Goal: Communication & Community: Answer question/provide support

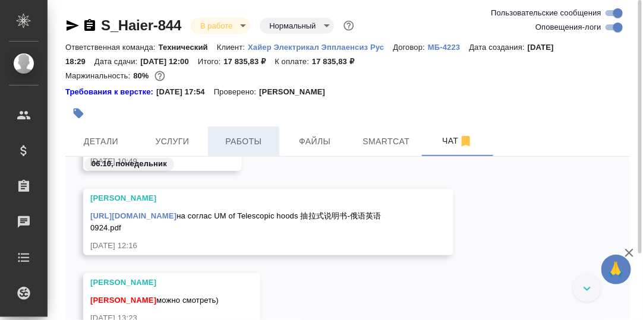
scroll to position [83, 0]
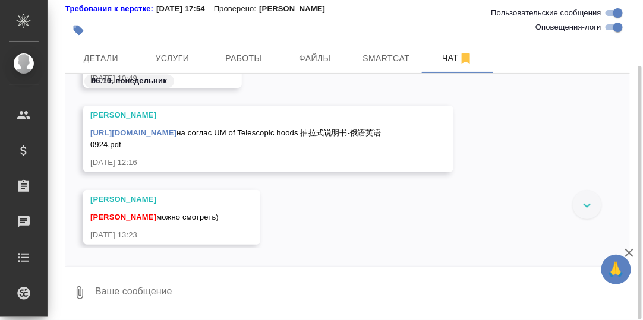
click at [177, 133] on link "https://drive.awatera.com/apps/files/files/10569657?dir=/Shares/%D0%A5%D0%B0%D0…" at bounding box center [133, 132] width 86 height 9
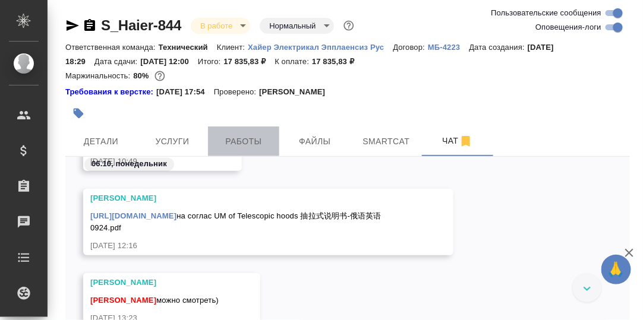
click at [240, 140] on span "Работы" at bounding box center [243, 141] width 57 height 15
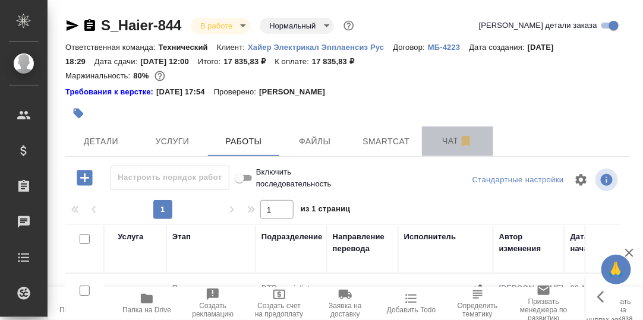
click at [450, 142] on span "Чат" at bounding box center [457, 141] width 57 height 15
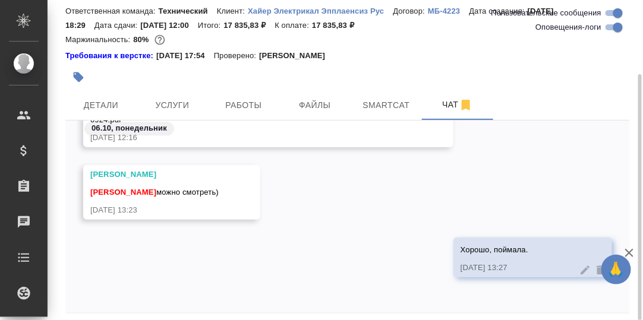
scroll to position [83, 0]
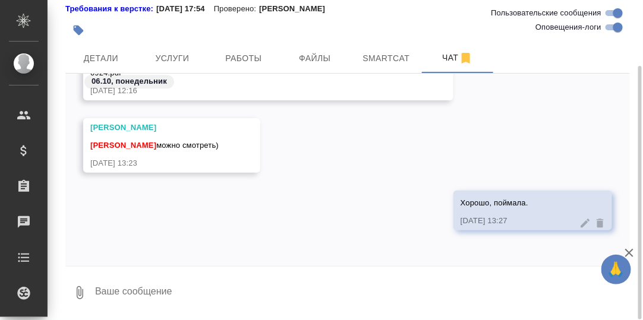
click at [181, 287] on textarea at bounding box center [362, 293] width 536 height 40
paste textarea "https://drive.awatera.com/apps/files/files/10584015?dir=/Shares/%D0%A5%D0%B0%D0…"
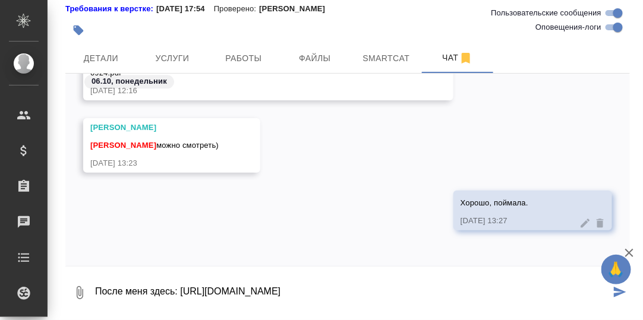
scroll to position [19, 0]
type textarea "После меня здесь: https://drive.awatera.com/apps/files/files/10584015?dir=/Shar…"
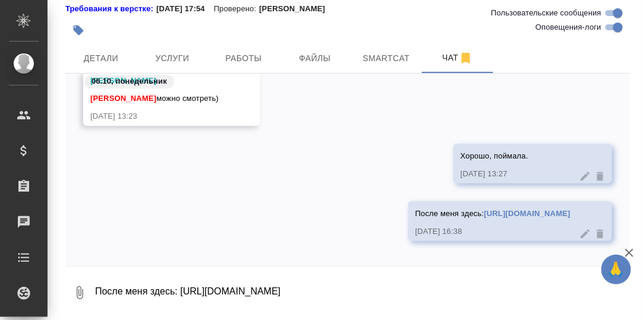
scroll to position [23066, 0]
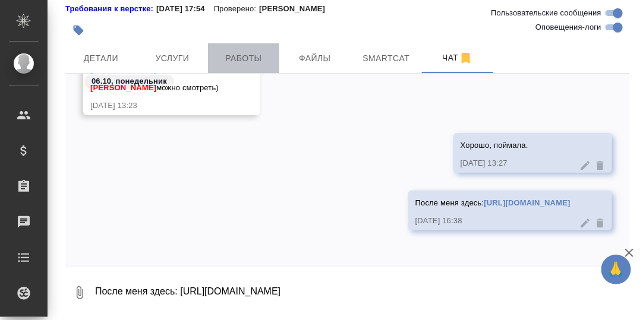
click at [241, 62] on span "Работы" at bounding box center [243, 58] width 57 height 15
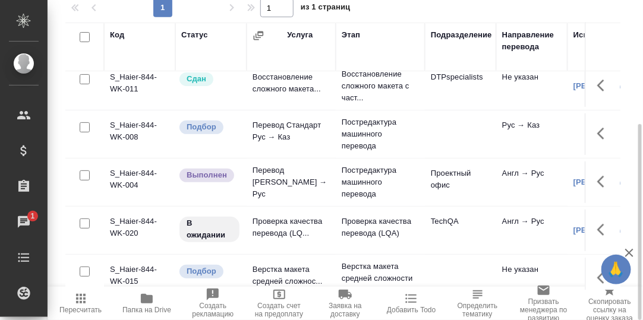
scroll to position [119, 0]
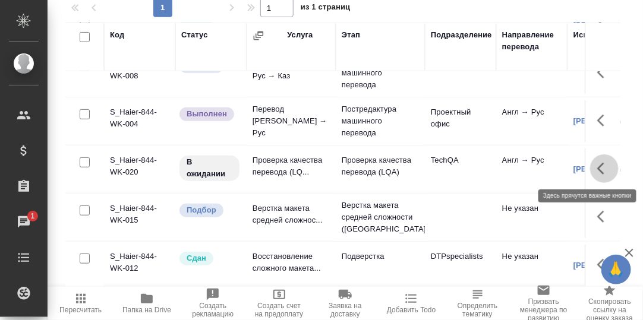
drag, startPoint x: 587, startPoint y: 165, endPoint x: 579, endPoint y: 170, distance: 9.9
click at [597, 165] on icon "button" at bounding box center [604, 169] width 14 height 14
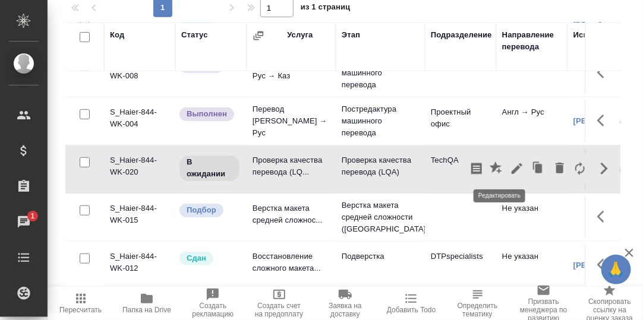
click at [510, 169] on icon "button" at bounding box center [517, 169] width 14 height 14
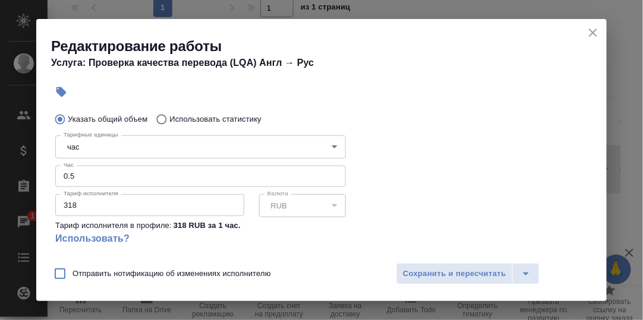
scroll to position [59, 0]
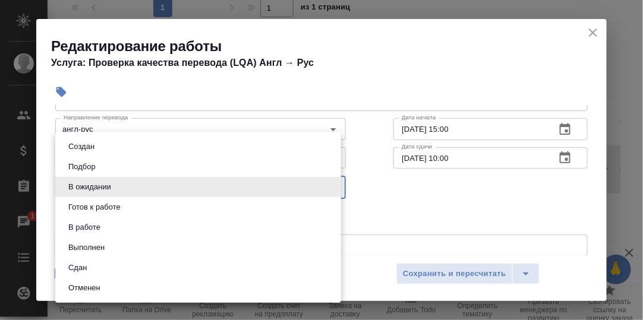
click at [333, 185] on body "🙏 .cls-1 fill:#fff; AWATERA Румянцева Дарья d.rumyantseva Клиенты Спецификации …" at bounding box center [321, 160] width 643 height 320
click at [98, 264] on li "Сдан" at bounding box center [198, 268] width 286 height 20
type input "closed"
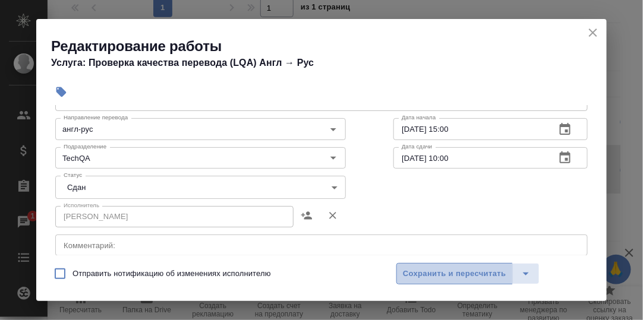
click at [416, 267] on span "Сохранить и пересчитать" at bounding box center [454, 274] width 103 height 14
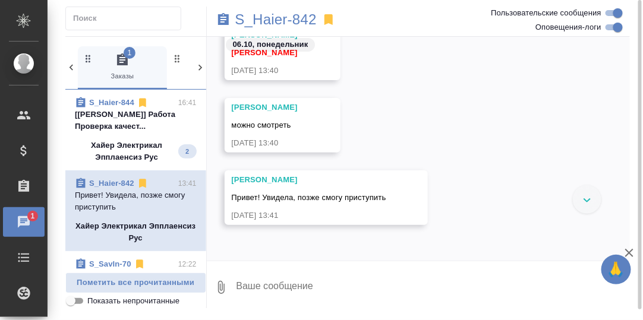
scroll to position [19838, 0]
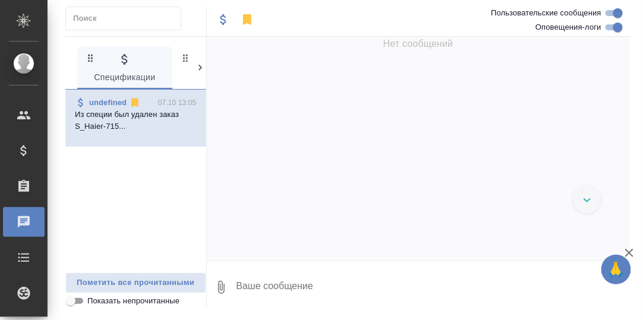
click at [199, 69] on icon at bounding box center [200, 68] width 12 height 12
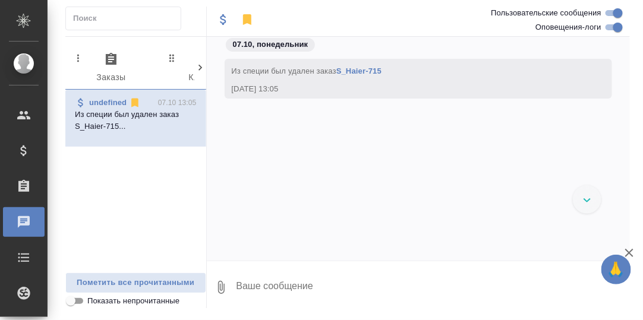
scroll to position [0, 117]
click at [201, 67] on icon at bounding box center [201, 68] width 4 height 6
click at [83, 62] on icon "button" at bounding box center [81, 59] width 14 height 14
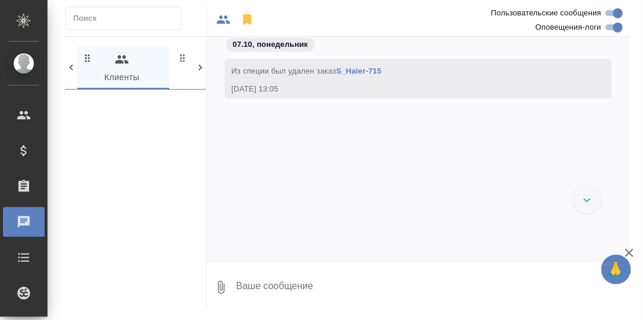
scroll to position [0, 190]
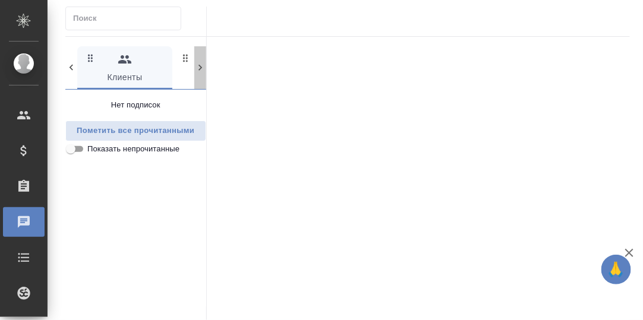
click at [198, 65] on icon at bounding box center [200, 68] width 12 height 12
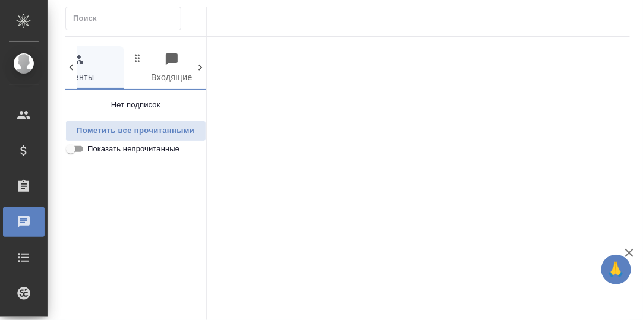
scroll to position [0, 307]
click at [71, 67] on icon at bounding box center [71, 68] width 12 height 12
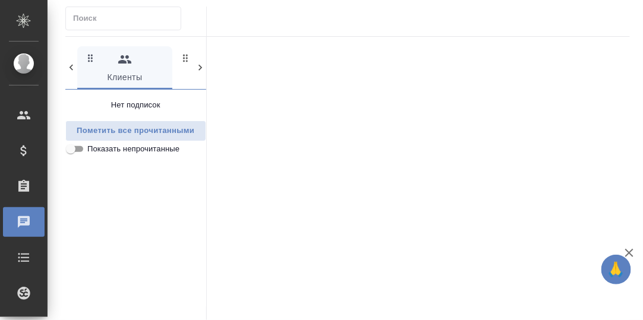
click at [74, 67] on icon at bounding box center [71, 68] width 12 height 12
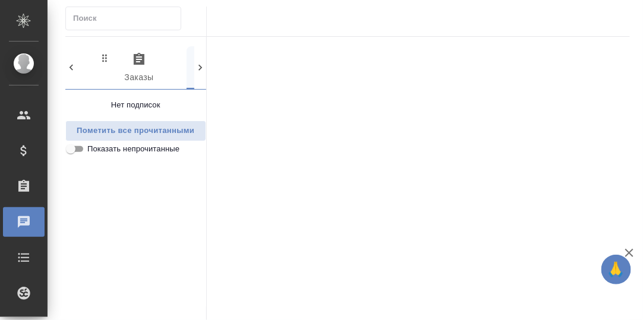
scroll to position [0, 73]
click at [144, 63] on icon "button" at bounding box center [146, 59] width 11 height 12
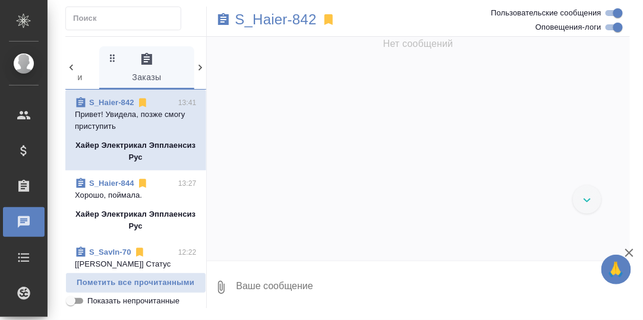
scroll to position [66760, 0]
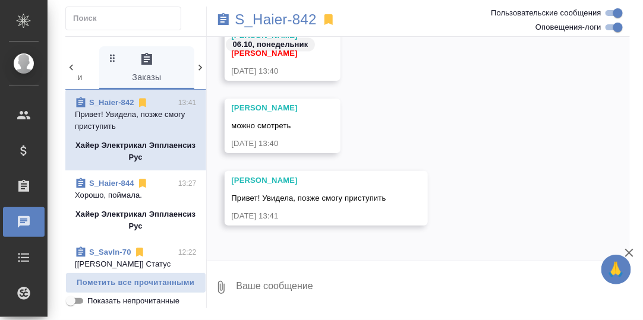
click at [146, 115] on p "Привет! Увидела, позже смогу приступить" at bounding box center [136, 121] width 122 height 24
click at [287, 23] on p "S_Haier-842" at bounding box center [275, 20] width 81 height 12
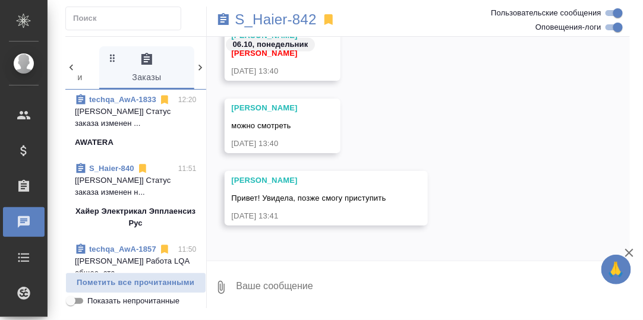
scroll to position [238, 0]
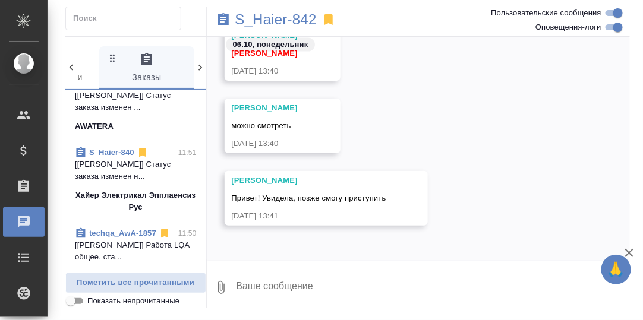
click at [109, 157] on link "S_Haier-840" at bounding box center [111, 152] width 45 height 9
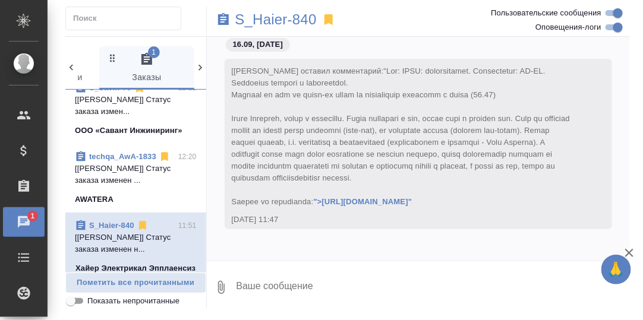
scroll to position [190, 0]
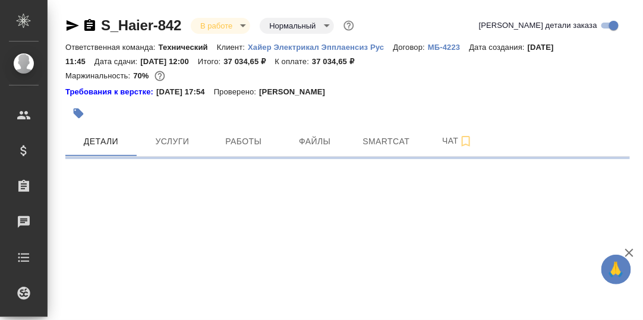
select select "RU"
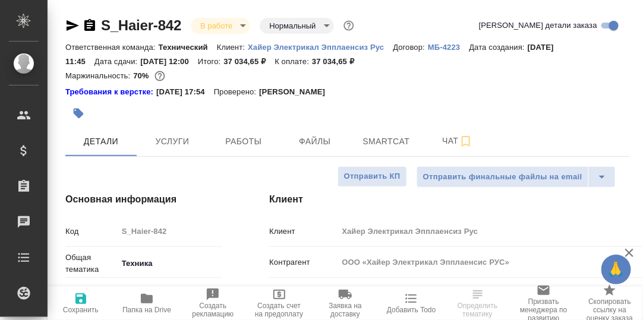
type textarea "x"
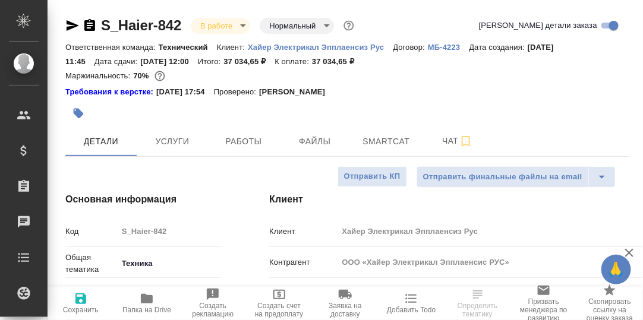
type textarea "x"
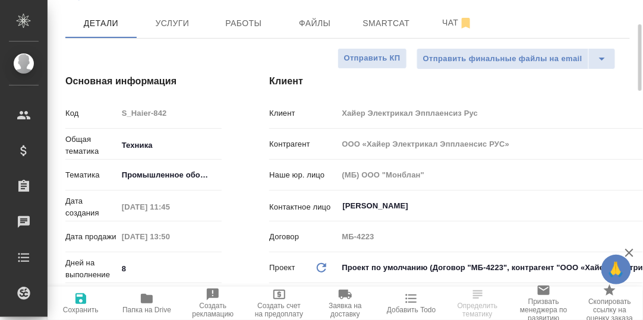
type input "[PERSON_NAME]"
type input "[PERSON_NAME]pavlova"
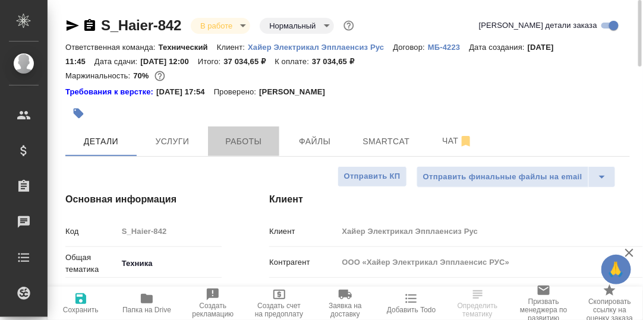
drag, startPoint x: 241, startPoint y: 141, endPoint x: 354, endPoint y: 162, distance: 114.8
click at [242, 141] on span "Работы" at bounding box center [243, 141] width 57 height 15
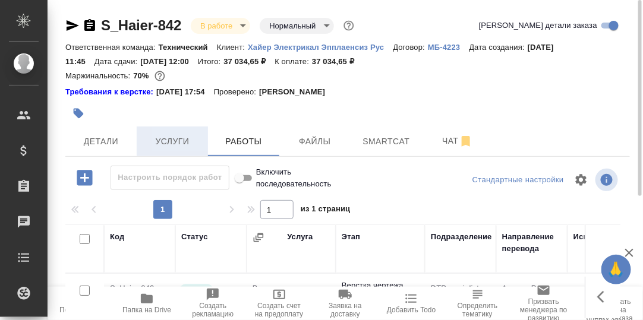
click at [189, 141] on span "Услуги" at bounding box center [172, 141] width 57 height 15
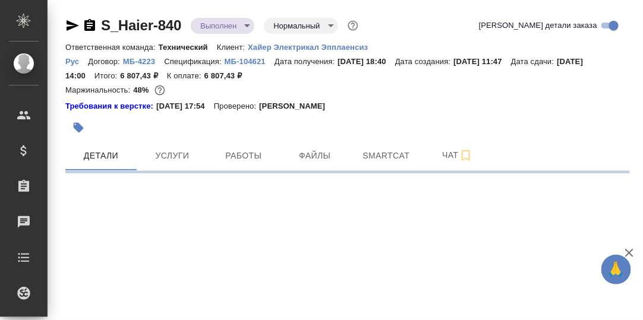
select select "RU"
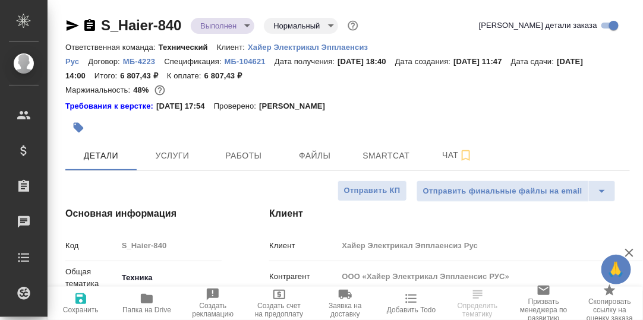
type textarea "x"
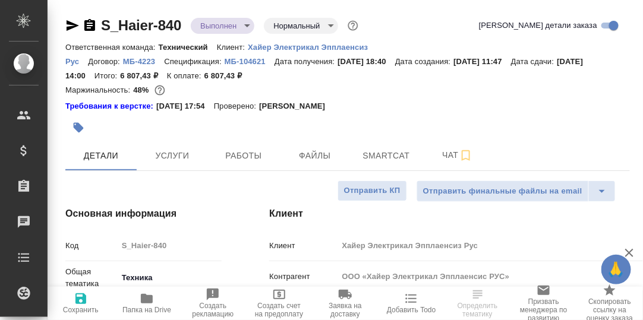
type textarea "x"
click at [239, 156] on span "Работы" at bounding box center [243, 156] width 57 height 15
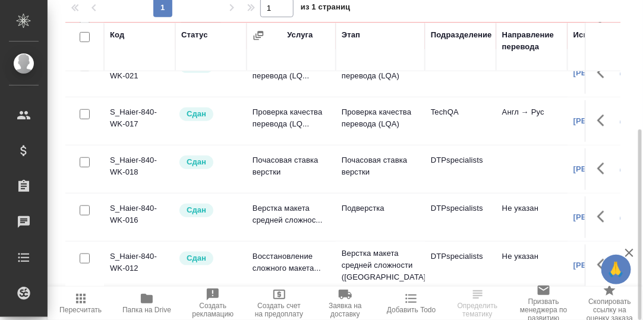
scroll to position [102, 0]
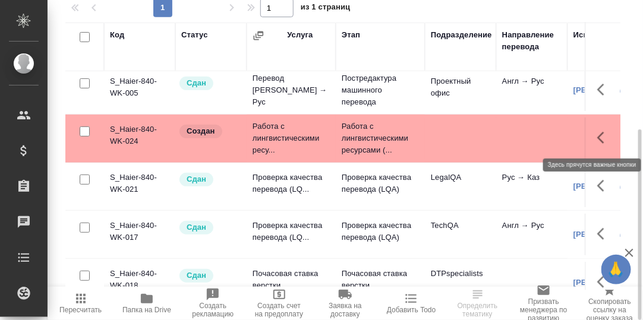
click at [598, 134] on icon "button" at bounding box center [604, 138] width 14 height 14
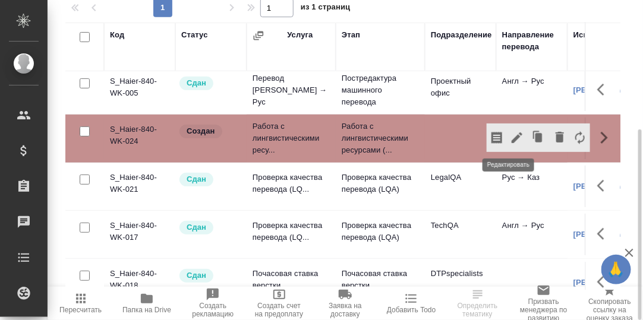
click at [512, 134] on icon "button" at bounding box center [517, 138] width 11 height 11
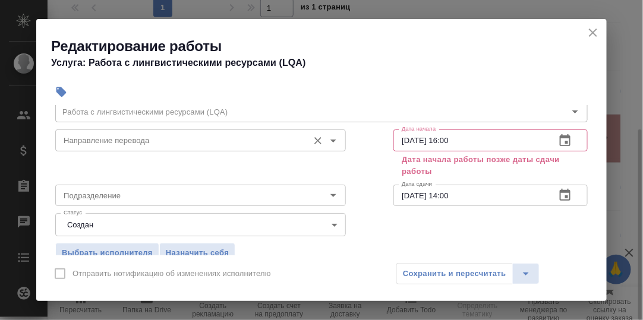
scroll to position [59, 0]
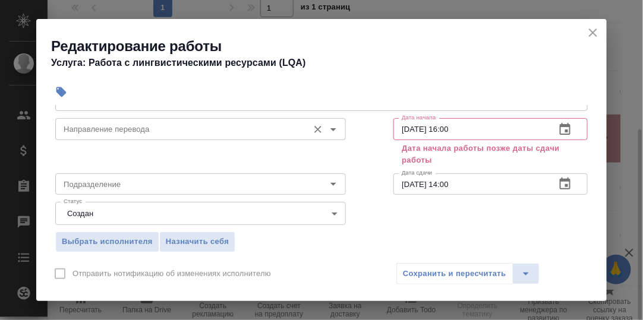
click at [152, 134] on input "Направление перевода" at bounding box center [181, 129] width 244 height 14
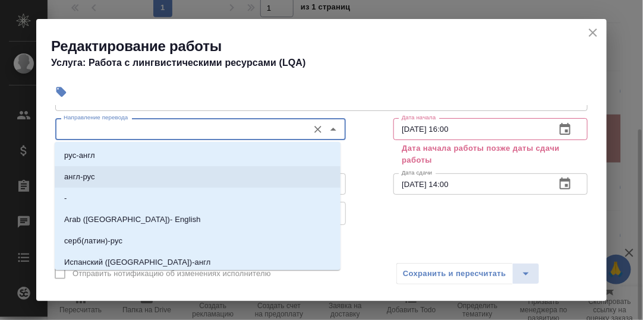
click at [93, 174] on p "англ-рус" at bounding box center [79, 177] width 31 height 12
type input "англ-рус"
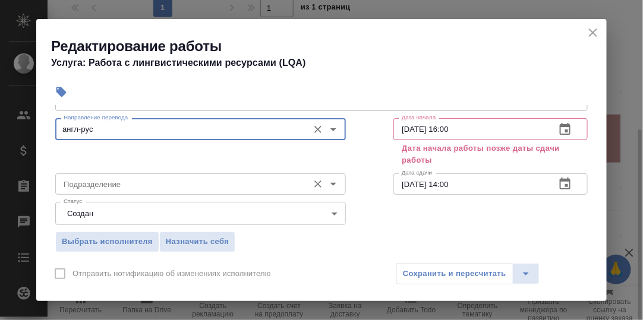
click at [134, 182] on input "Подразделение" at bounding box center [181, 184] width 244 height 14
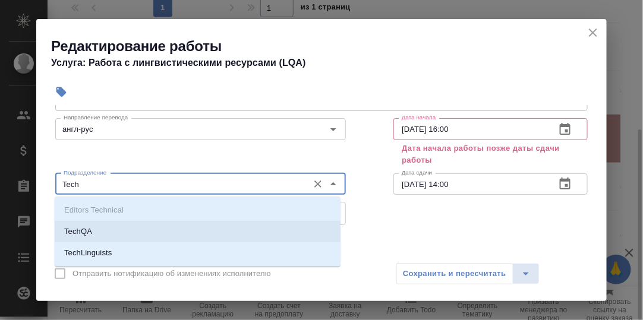
drag, startPoint x: 109, startPoint y: 234, endPoint x: 139, endPoint y: 229, distance: 29.5
click at [112, 234] on li "TechQA" at bounding box center [198, 231] width 286 height 21
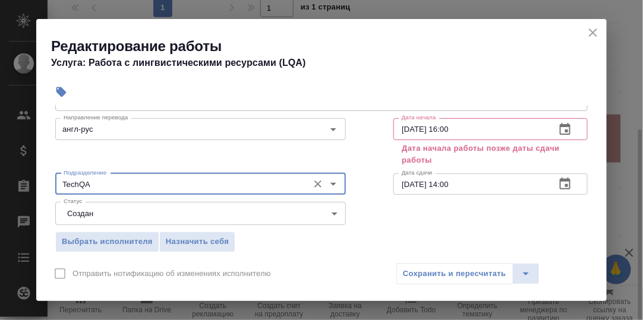
type input "TechQA"
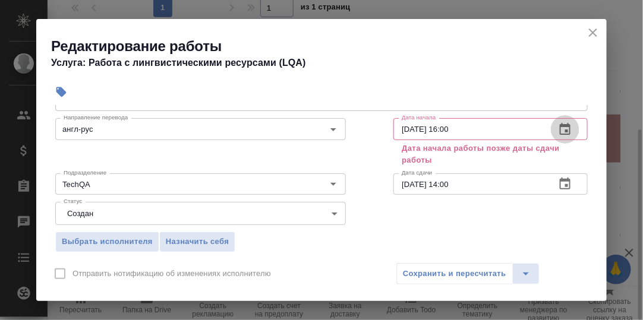
click at [560, 125] on icon "button" at bounding box center [565, 129] width 11 height 12
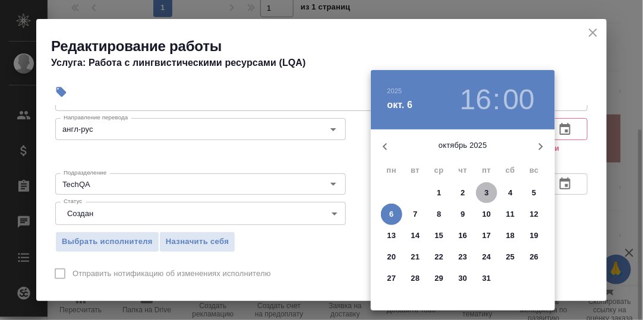
click at [486, 193] on p "3" at bounding box center [486, 193] width 4 height 12
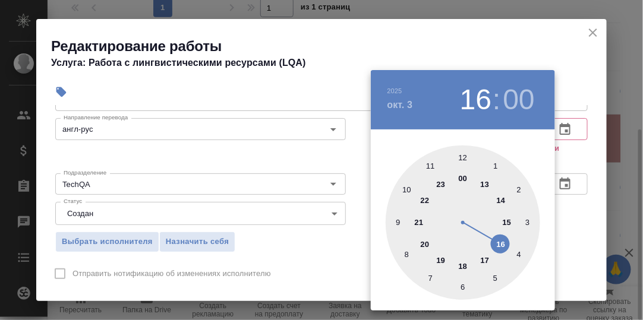
drag, startPoint x: 396, startPoint y: 224, endPoint x: 422, endPoint y: 211, distance: 29.2
click at [396, 224] on div at bounding box center [463, 223] width 155 height 155
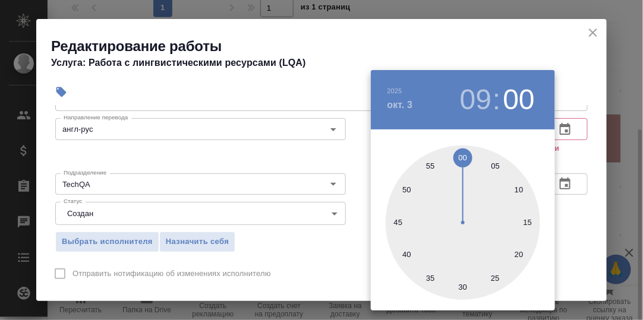
click at [587, 164] on div at bounding box center [321, 160] width 643 height 320
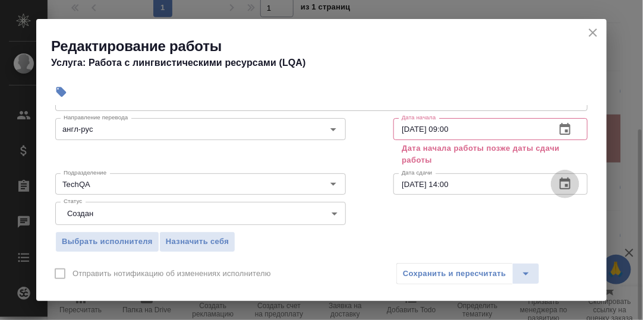
click at [558, 183] on icon "button" at bounding box center [565, 184] width 14 height 14
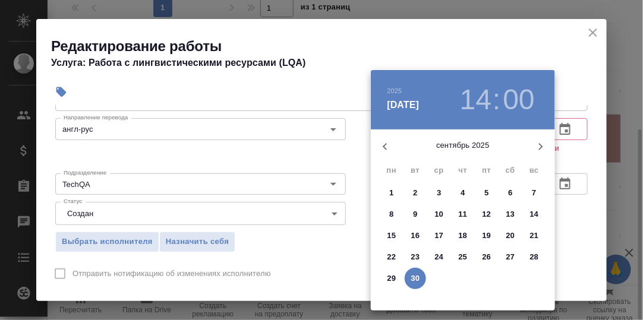
drag, startPoint x: 541, startPoint y: 145, endPoint x: 544, endPoint y: 164, distance: 19.3
click at [544, 164] on div "сентябрь 2025 пн вт ср чт пт сб вс" at bounding box center [463, 152] width 184 height 45
click at [588, 141] on div at bounding box center [321, 160] width 643 height 320
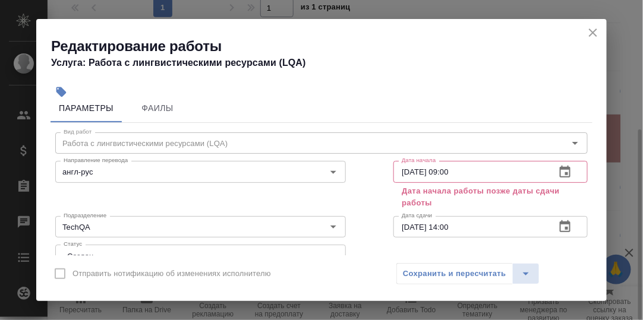
scroll to position [0, 0]
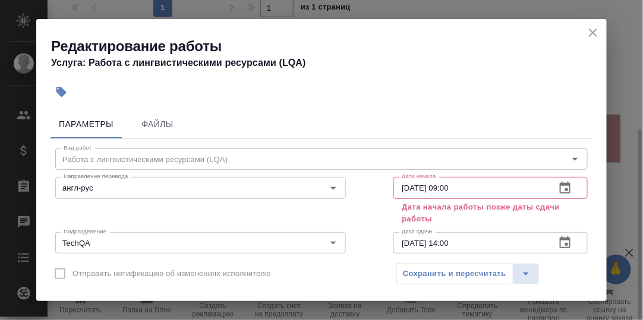
click at [558, 187] on icon "button" at bounding box center [565, 188] width 14 height 14
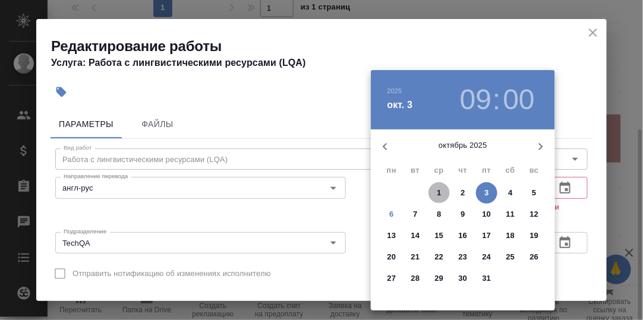
click at [439, 190] on p "1" at bounding box center [439, 193] width 4 height 12
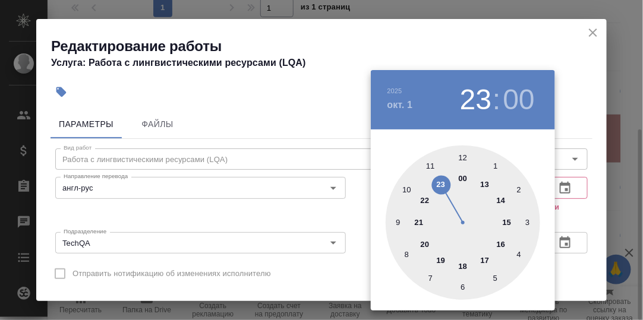
type input "01.10.2025 11:00"
drag, startPoint x: 399, startPoint y: 224, endPoint x: 435, endPoint y: 168, distance: 66.6
click at [435, 168] on div at bounding box center [463, 223] width 155 height 155
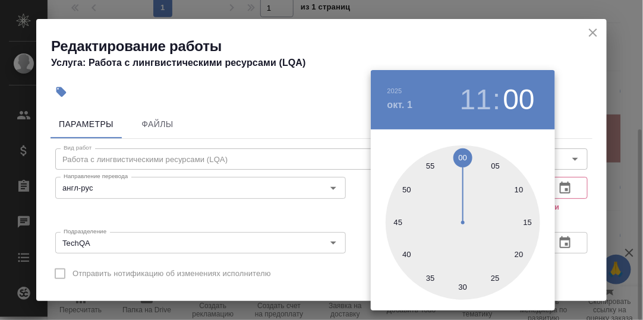
click at [591, 162] on div at bounding box center [321, 160] width 643 height 320
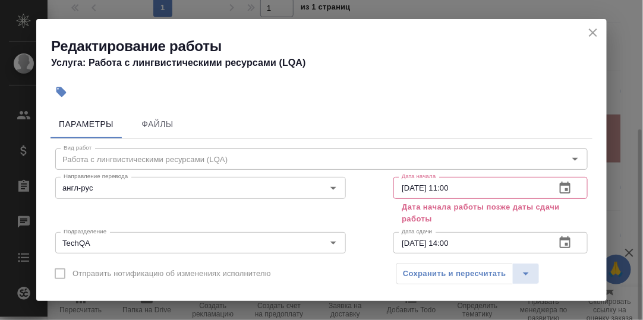
scroll to position [59, 0]
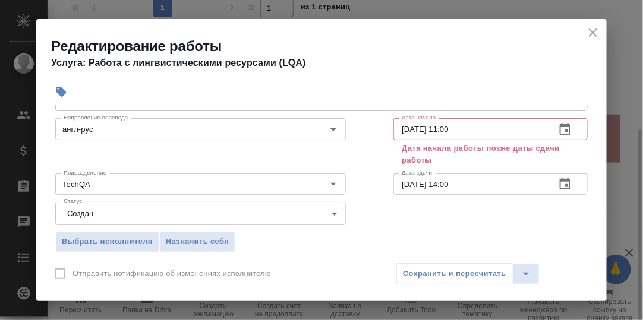
click at [558, 182] on icon "button" at bounding box center [565, 184] width 14 height 14
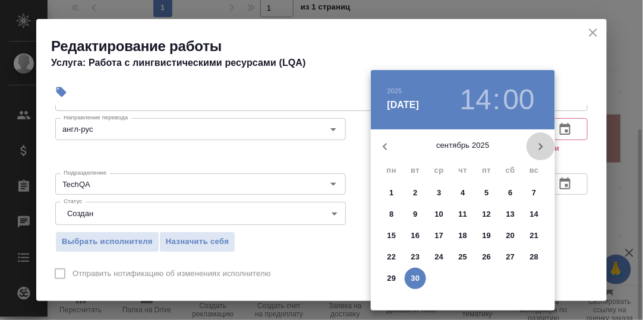
click at [543, 145] on icon "button" at bounding box center [541, 147] width 14 height 14
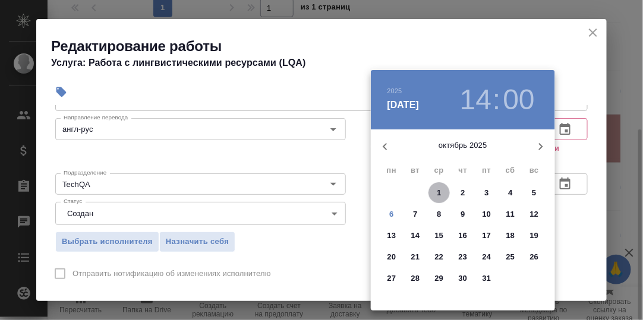
click at [437, 191] on p "1" at bounding box center [439, 193] width 4 height 12
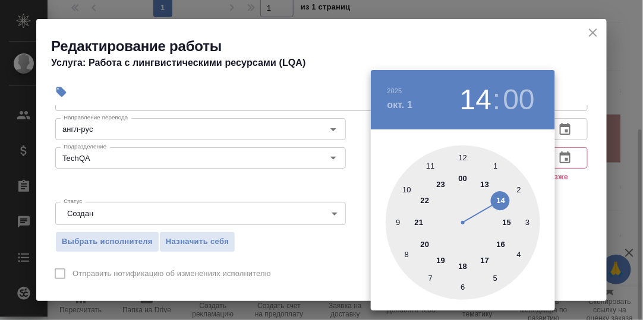
click at [461, 269] on div at bounding box center [463, 223] width 155 height 155
type input "01.10.2025 18:00"
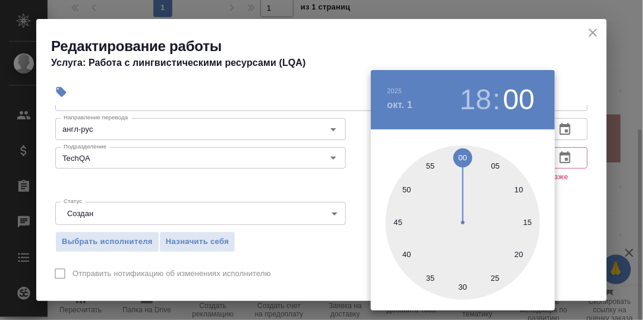
click at [570, 194] on div at bounding box center [321, 160] width 643 height 320
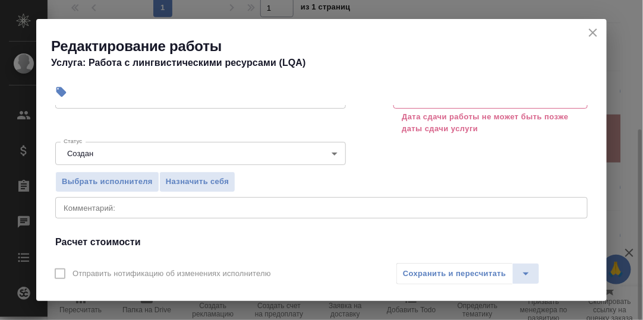
scroll to position [238, 0]
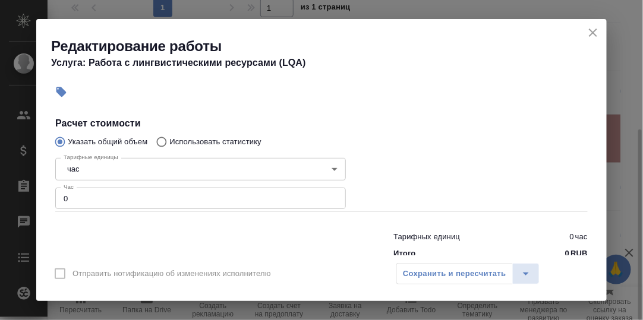
click at [594, 34] on icon "close" at bounding box center [593, 33] width 8 height 8
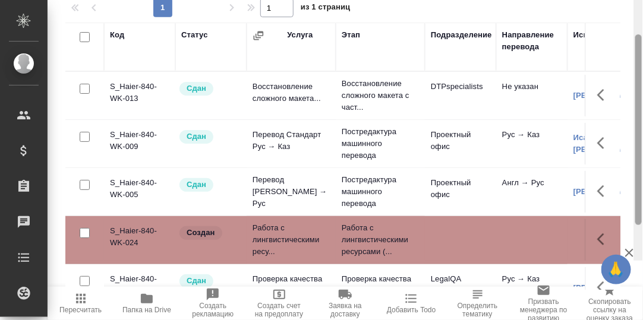
scroll to position [97, 0]
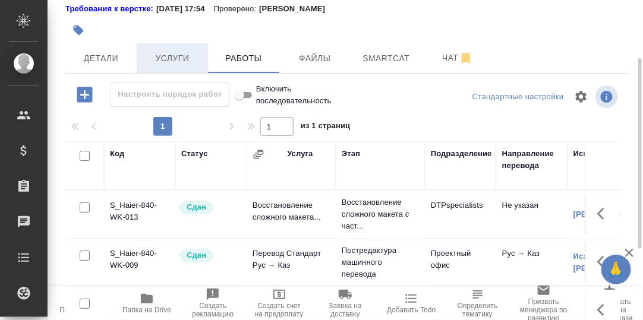
drag, startPoint x: 177, startPoint y: 54, endPoint x: 187, endPoint y: 59, distance: 11.4
click at [177, 54] on span "Услуги" at bounding box center [172, 58] width 57 height 15
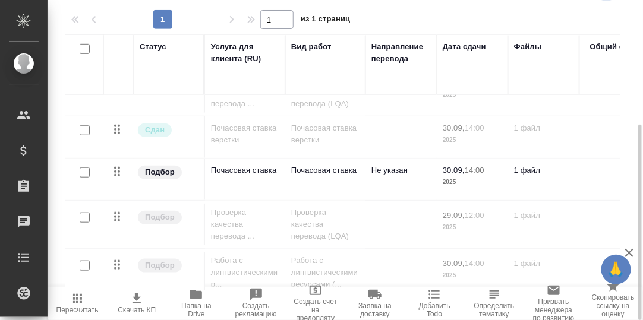
scroll to position [221, 0]
drag, startPoint x: 364, startPoint y: 278, endPoint x: 291, endPoint y: 276, distance: 73.1
click at [426, 282] on div "Стандартные настройки 1 1 из 1 страниц Статус Услуга для клиента (RU) Вид работ…" at bounding box center [347, 133] width 565 height 314
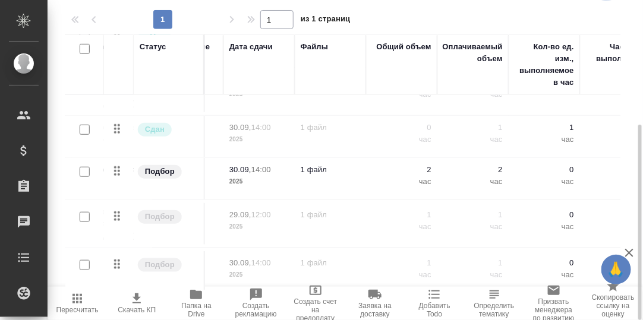
scroll to position [221, 225]
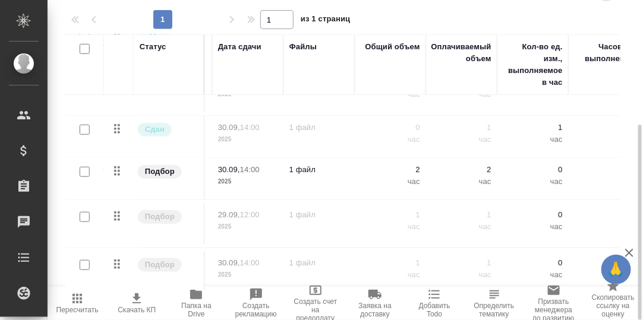
drag, startPoint x: 518, startPoint y: 245, endPoint x: 493, endPoint y: 254, distance: 26.3
click at [514, 257] on p "0" at bounding box center [532, 263] width 59 height 12
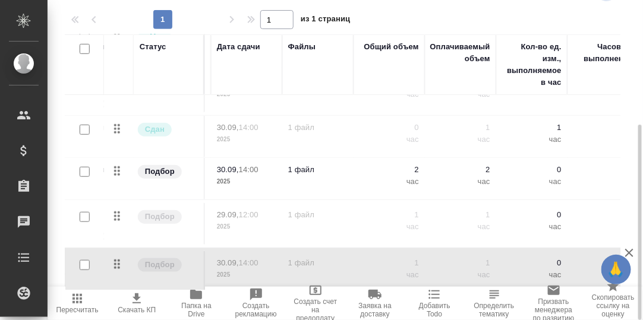
scroll to position [221, 0]
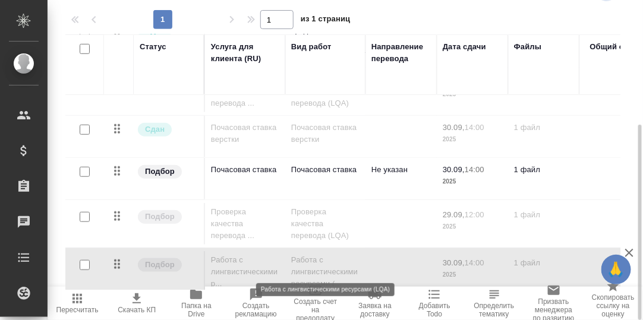
click at [319, 259] on p "Работа с лингвистическими ресурсами (..." at bounding box center [325, 272] width 68 height 36
click at [316, 254] on p "Работа с лингвистическими ресурсами (..." at bounding box center [325, 272] width 68 height 36
click at [317, 254] on p "Работа с лингвистическими ресурсами (..." at bounding box center [325, 272] width 68 height 36
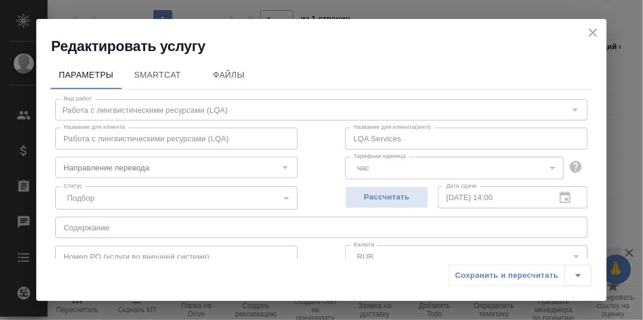
click at [556, 197] on div at bounding box center [565, 197] width 29 height 0
drag, startPoint x: 556, startPoint y: 197, endPoint x: 593, endPoint y: 36, distance: 165.1
click at [593, 36] on icon "close" at bounding box center [593, 33] width 14 height 14
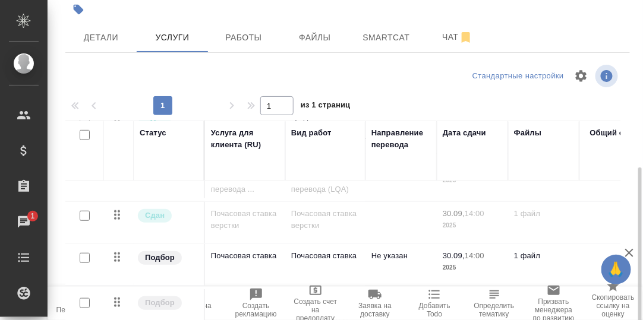
scroll to position [204, 0]
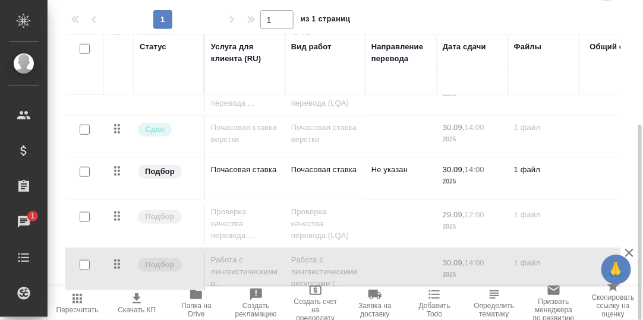
drag, startPoint x: 297, startPoint y: 284, endPoint x: 304, endPoint y: 283, distance: 7.2
click at [368, 284] on div "Стандартные настройки 1 1 из 1 страниц Статус Услуга для клиента (RU) Вид работ…" at bounding box center [347, 133] width 565 height 314
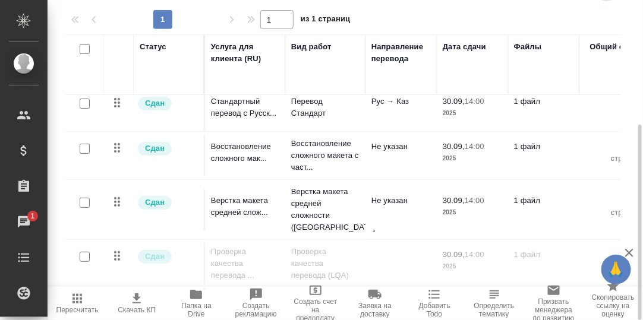
scroll to position [0, 0]
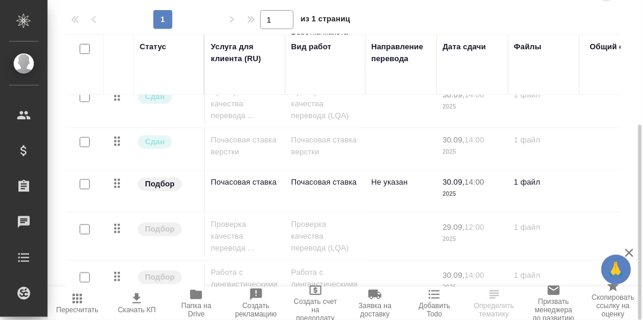
scroll to position [221, 0]
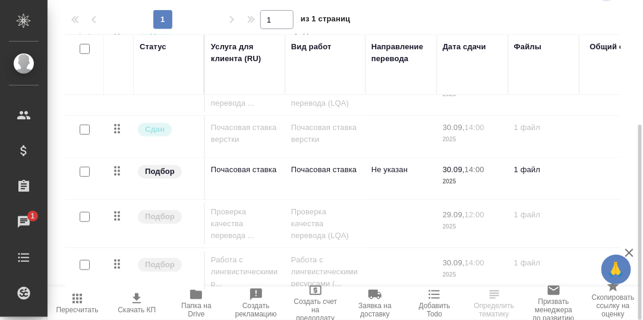
drag, startPoint x: 294, startPoint y: 285, endPoint x: 405, endPoint y: 282, distance: 111.2
click at [405, 282] on div "Стандартные настройки 1 1 из 1 страниц Статус Услуга для клиента (RU) Вид работ…" at bounding box center [347, 133] width 565 height 314
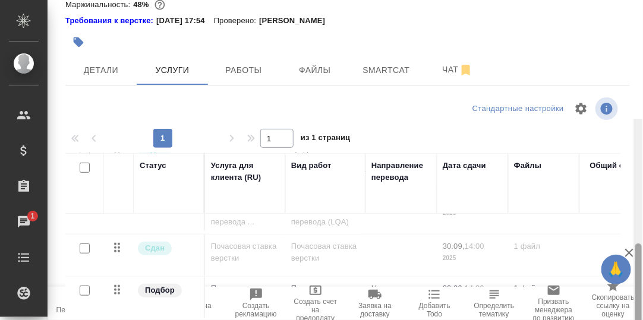
scroll to position [204, 0]
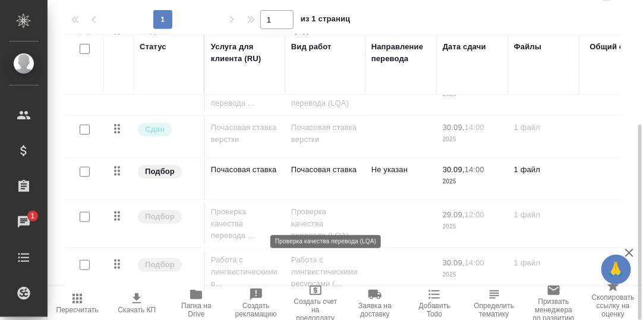
click at [322, 207] on p "Проверка качества перевода (LQA)" at bounding box center [325, 224] width 68 height 36
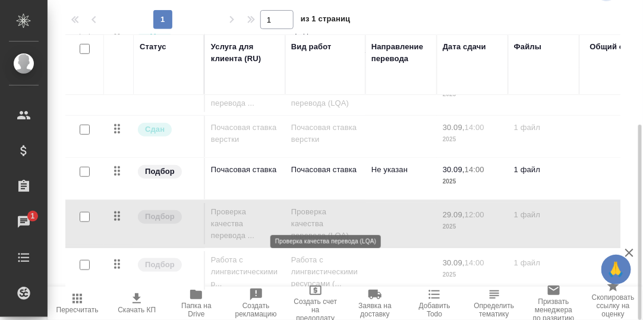
click at [314, 209] on p "Проверка качества перевода (LQA)" at bounding box center [325, 224] width 68 height 36
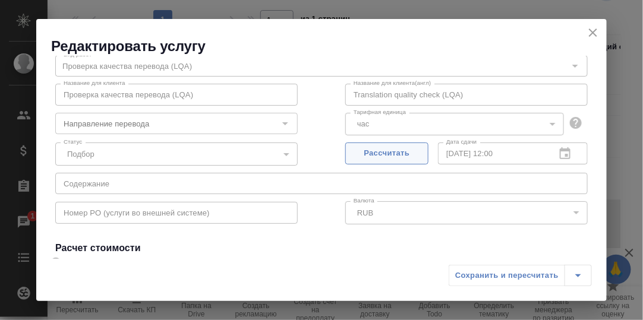
scroll to position [59, 0]
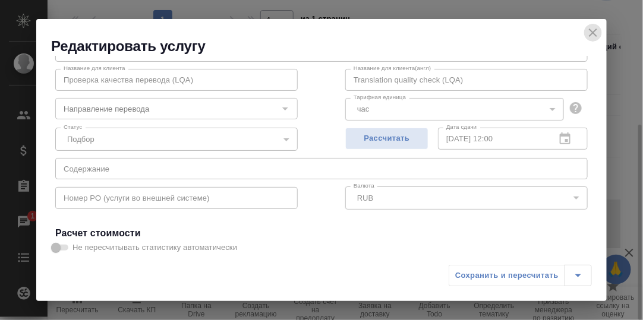
drag, startPoint x: 592, startPoint y: 32, endPoint x: 564, endPoint y: 145, distance: 116.5
click at [592, 33] on icon "close" at bounding box center [593, 33] width 8 height 8
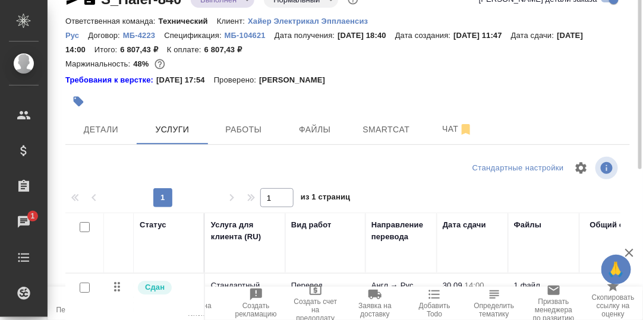
scroll to position [0, 0]
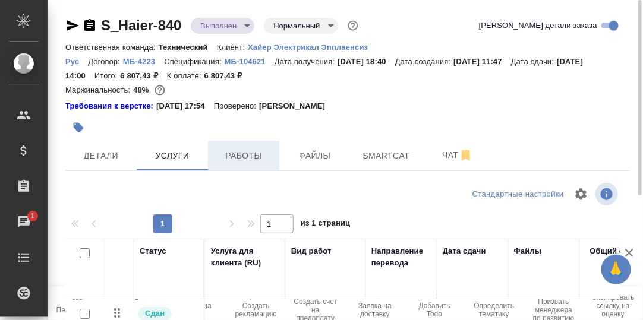
click at [241, 158] on span "Работы" at bounding box center [243, 156] width 57 height 15
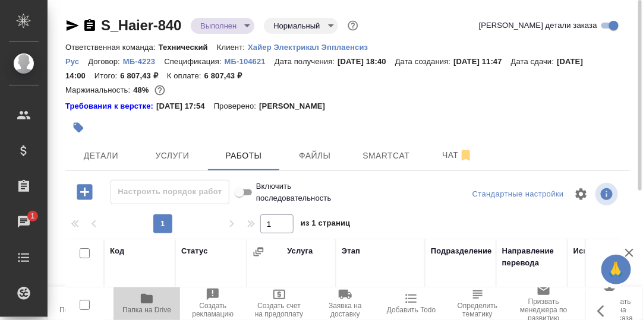
click at [149, 298] on icon "button" at bounding box center [147, 299] width 12 height 10
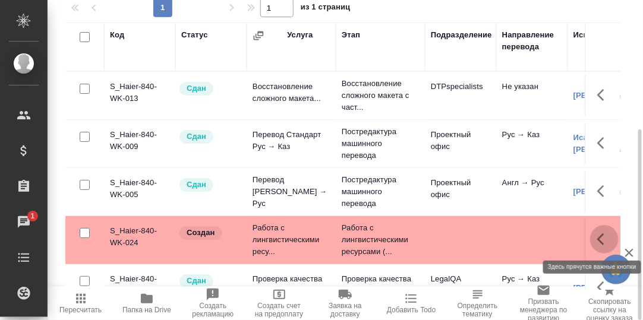
click at [597, 239] on icon "button" at bounding box center [604, 239] width 14 height 14
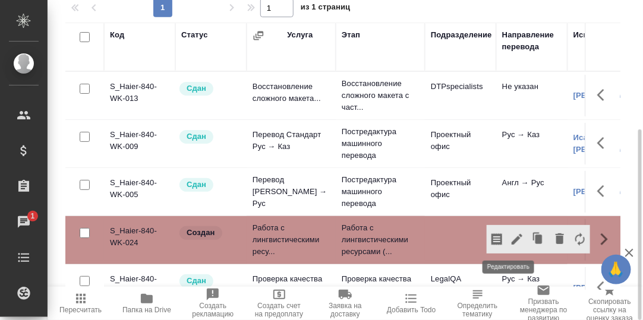
click at [512, 237] on icon "button" at bounding box center [517, 239] width 11 height 11
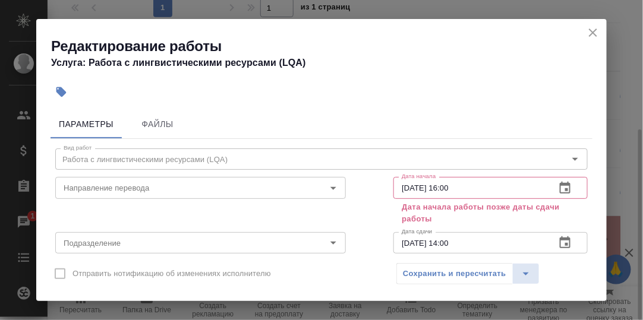
drag, startPoint x: 594, startPoint y: 31, endPoint x: 579, endPoint y: 42, distance: 18.8
click at [595, 31] on icon "close" at bounding box center [593, 33] width 8 height 8
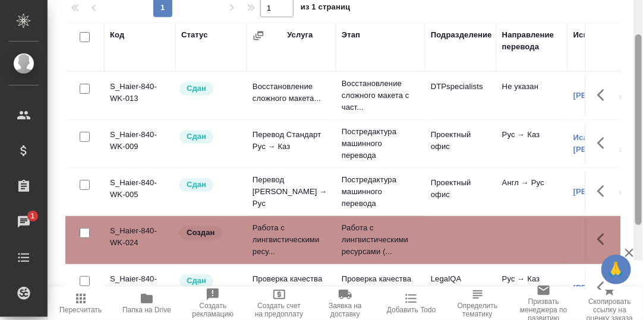
scroll to position [38, 0]
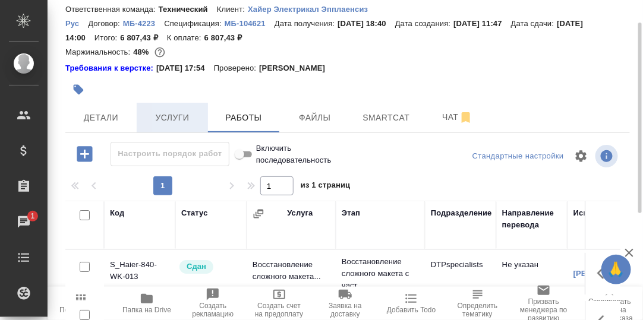
click at [181, 112] on span "Услуги" at bounding box center [172, 118] width 57 height 15
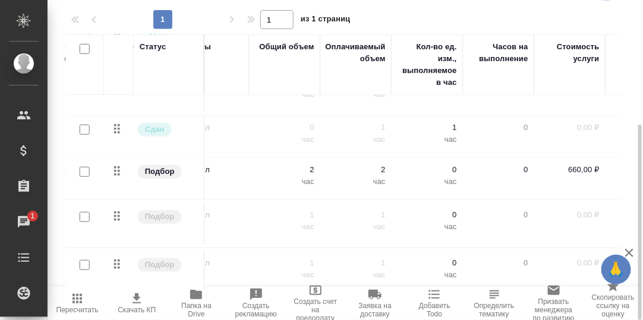
scroll to position [221, 0]
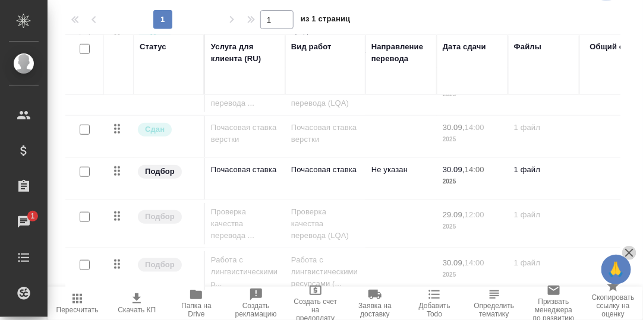
drag, startPoint x: 631, startPoint y: 252, endPoint x: 631, endPoint y: 259, distance: 6.6
click at [631, 252] on icon "button" at bounding box center [629, 253] width 8 height 8
click at [358, 284] on div "Стандартные настройки 1 1 из 1 страниц Статус Услуга для клиента (RU) Вид работ…" at bounding box center [347, 133] width 565 height 314
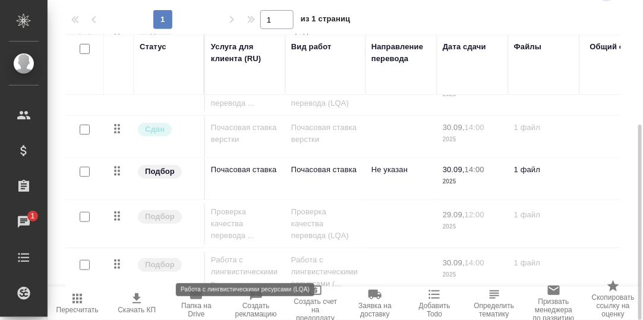
click at [232, 254] on p "Работа с лингвистическими р..." at bounding box center [245, 272] width 68 height 36
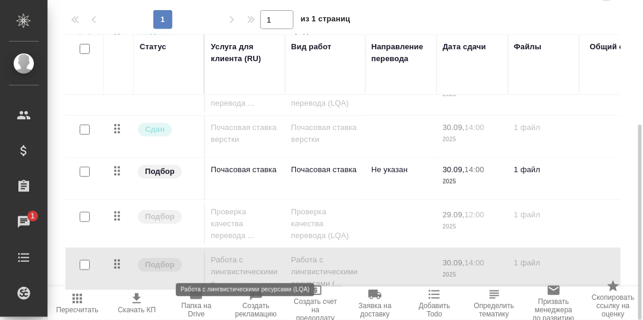
click at [237, 254] on p "Работа с лингвистическими р..." at bounding box center [245, 272] width 68 height 36
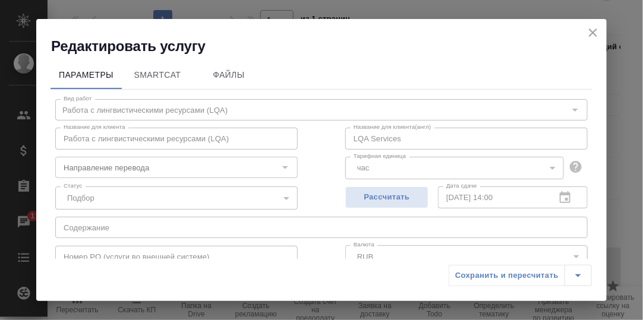
click at [558, 195] on div "30.09.2025 14:00 Дата сдачи" at bounding box center [513, 197] width 150 height 21
click at [593, 34] on icon "close" at bounding box center [593, 33] width 14 height 14
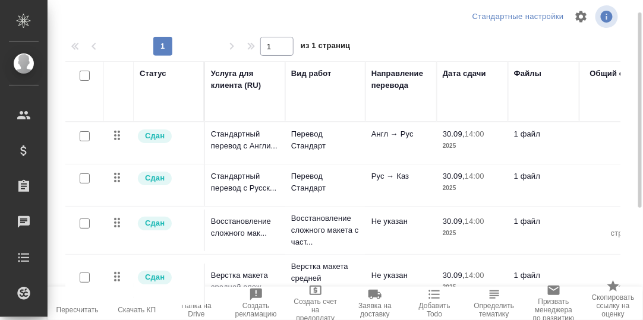
scroll to position [0, 0]
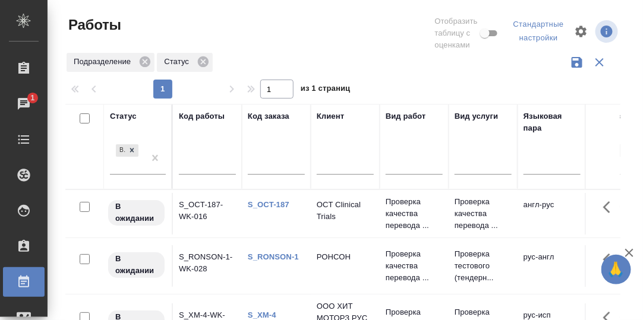
click at [199, 203] on td "S_OCT-187-WK-016" at bounding box center [207, 214] width 69 height 42
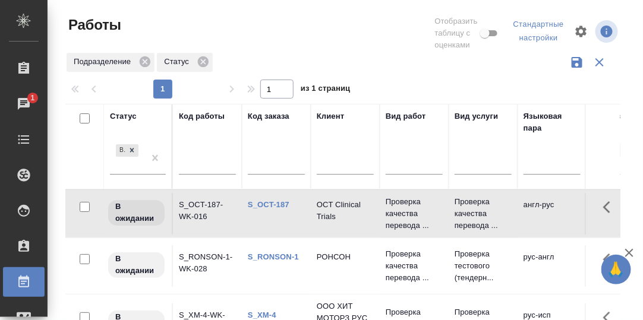
click at [199, 203] on td "S_OCT-187-WK-016" at bounding box center [207, 214] width 69 height 42
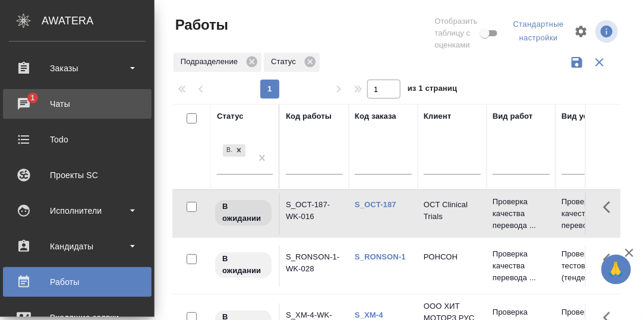
click at [25, 99] on div "Чаты" at bounding box center [77, 104] width 137 height 18
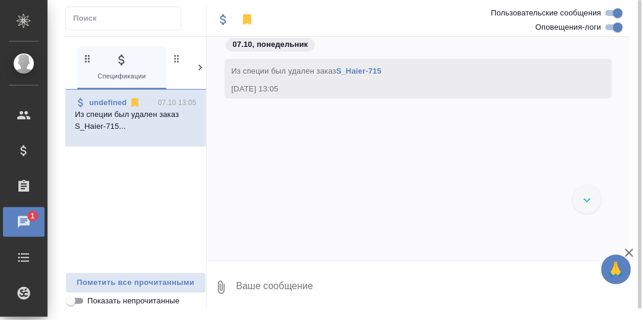
click at [201, 66] on icon at bounding box center [200, 68] width 12 height 12
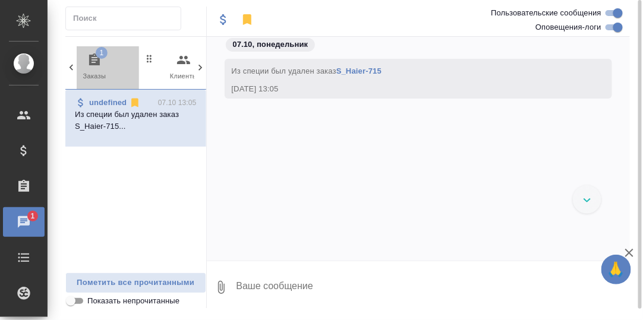
click at [99, 56] on span "1" at bounding box center [102, 53] width 12 height 12
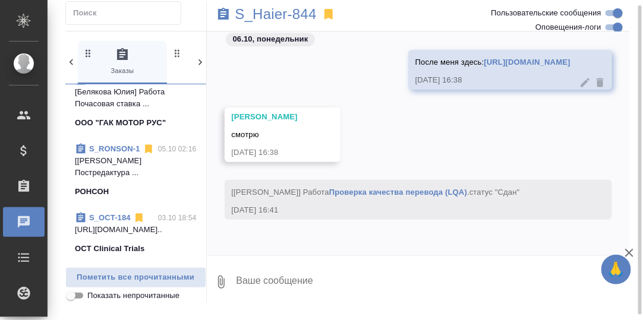
scroll to position [654, 0]
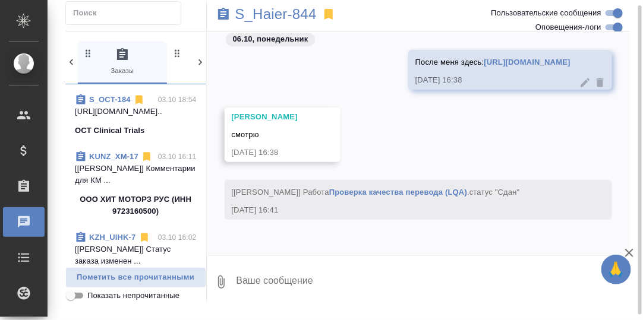
click at [121, 104] on link "S_OCT-184" at bounding box center [110, 99] width 42 height 9
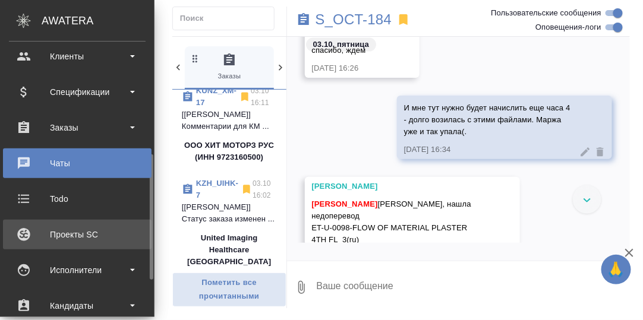
scroll to position [178, 0]
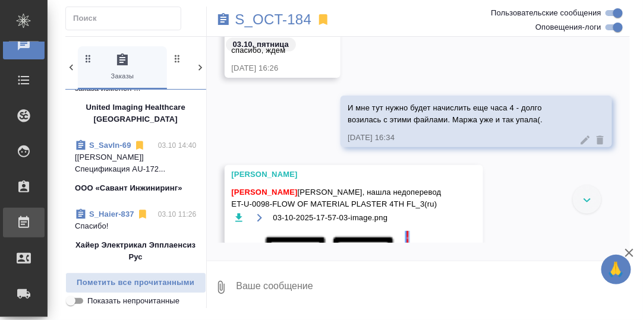
click at [24, 223] on div "Работы" at bounding box center [9, 223] width 30 height 18
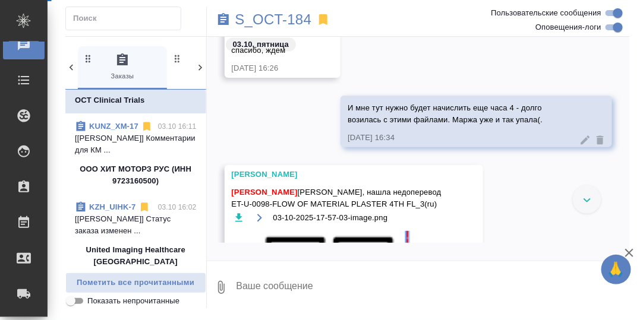
scroll to position [654, 0]
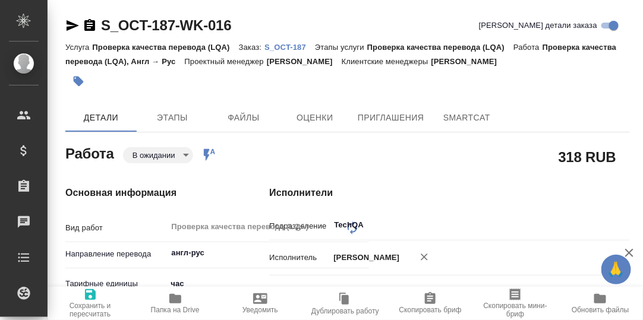
type textarea "x"
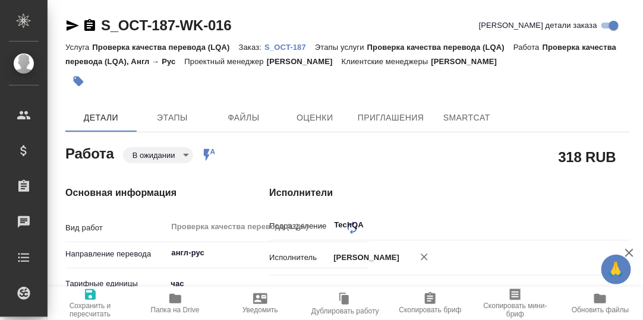
type textarea "x"
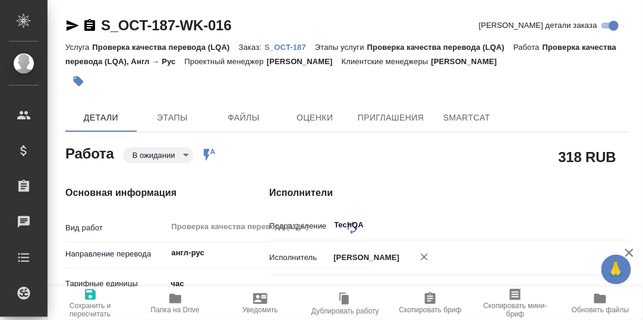
type textarea "x"
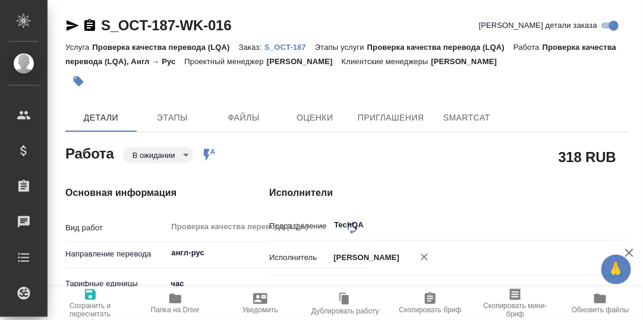
type textarea "x"
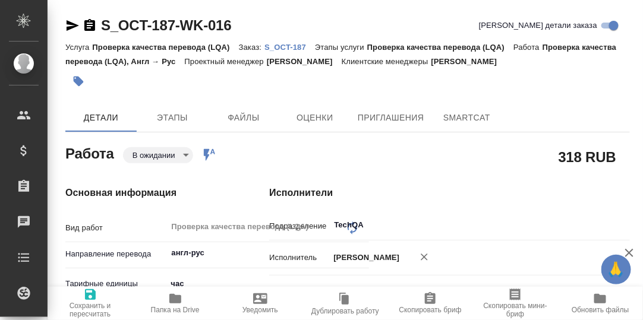
type textarea "x"
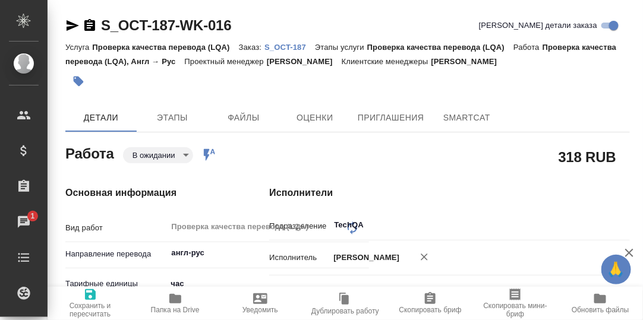
click at [287, 49] on p "S_OCT-187" at bounding box center [290, 47] width 51 height 9
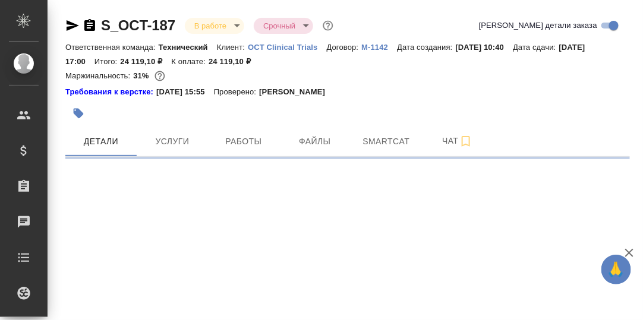
select select "RU"
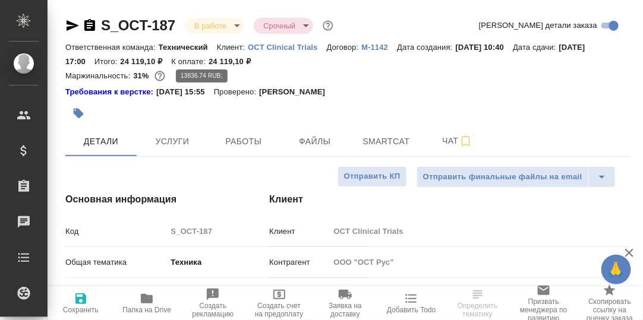
type textarea "x"
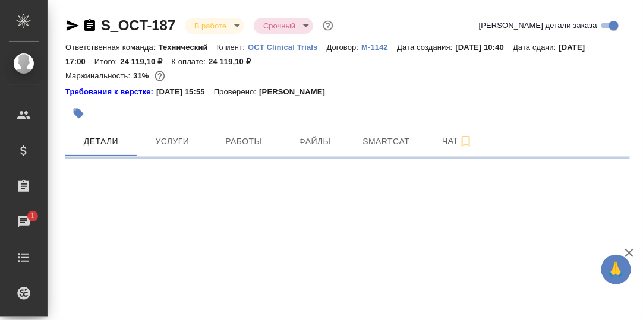
select select "RU"
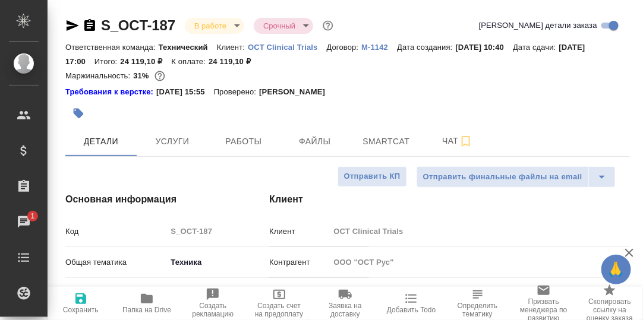
type textarea "x"
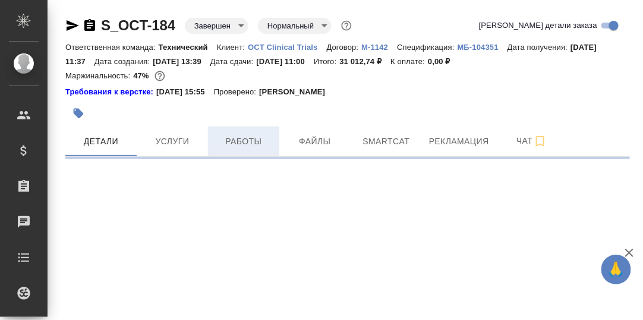
select select "RU"
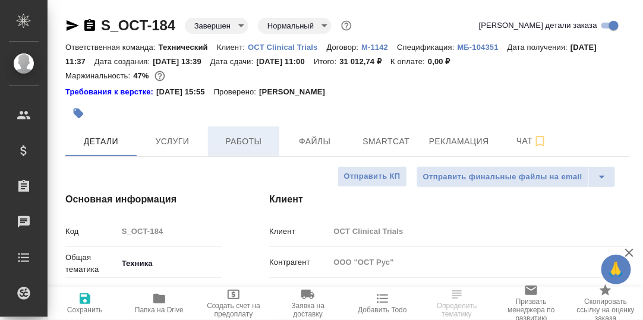
type textarea "x"
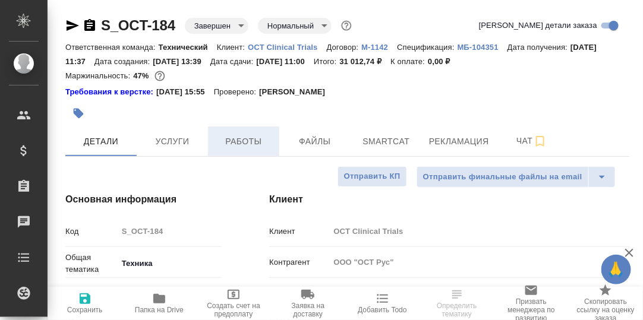
type textarea "x"
click at [247, 142] on span "Работы" at bounding box center [243, 141] width 57 height 15
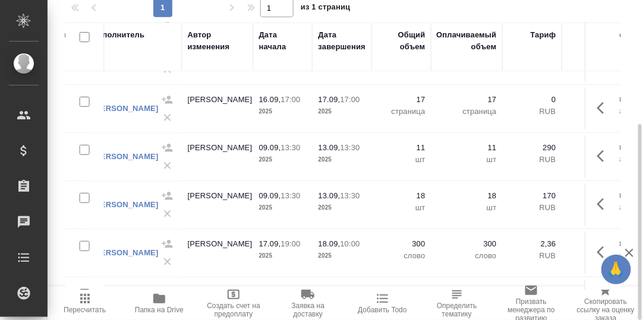
scroll to position [0, 481]
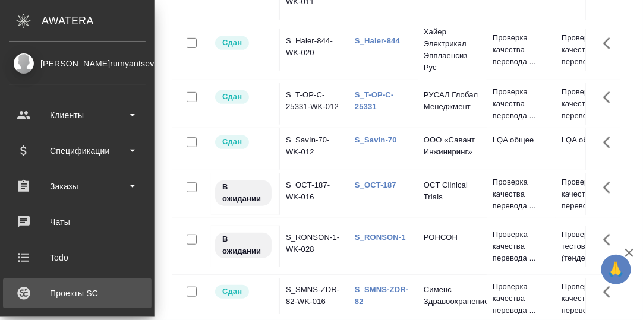
scroll to position [59, 0]
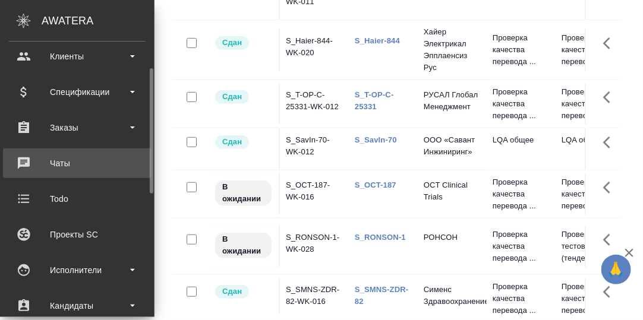
drag, startPoint x: 65, startPoint y: 163, endPoint x: 103, endPoint y: 155, distance: 39.5
click at [65, 163] on div "Чаты" at bounding box center [77, 164] width 137 height 18
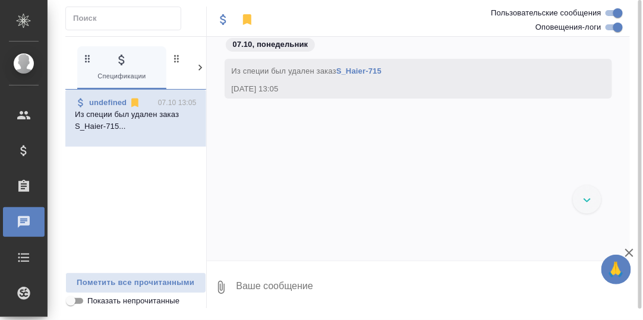
click at [199, 65] on icon at bounding box center [200, 68] width 12 height 12
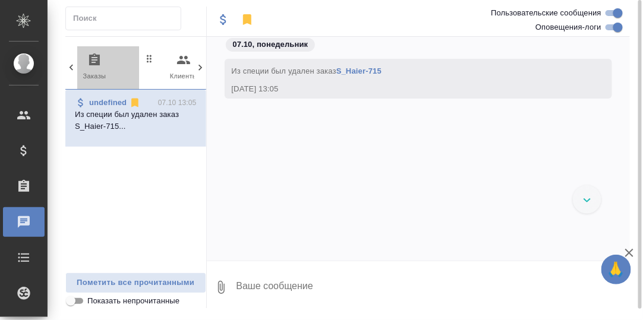
click at [93, 65] on icon "button" at bounding box center [94, 60] width 14 height 14
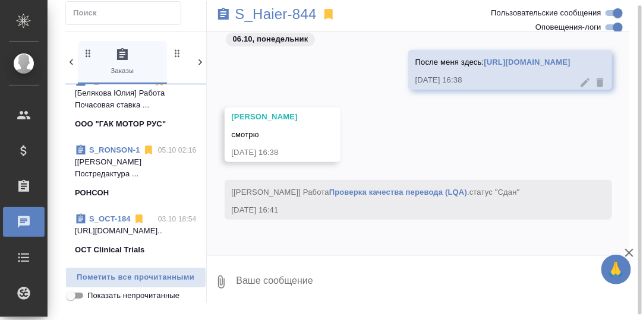
scroll to position [654, 0]
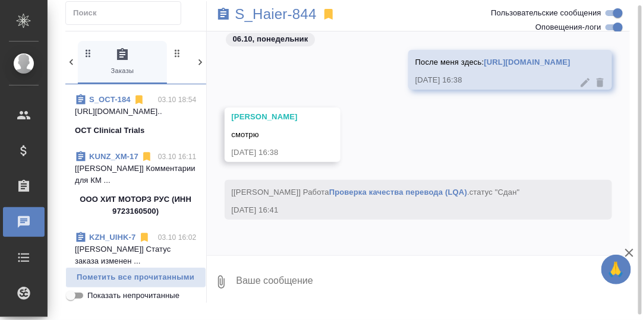
click at [112, 104] on link "S_OCT-184" at bounding box center [110, 99] width 42 height 9
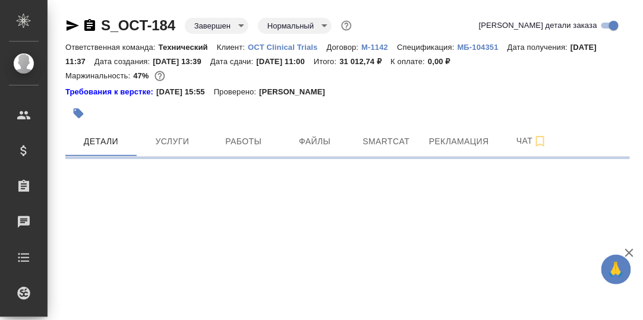
select select "RU"
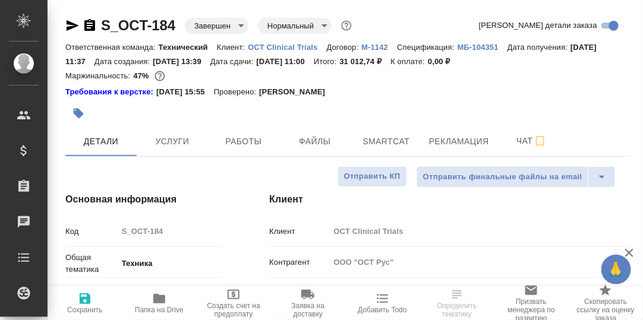
type textarea "x"
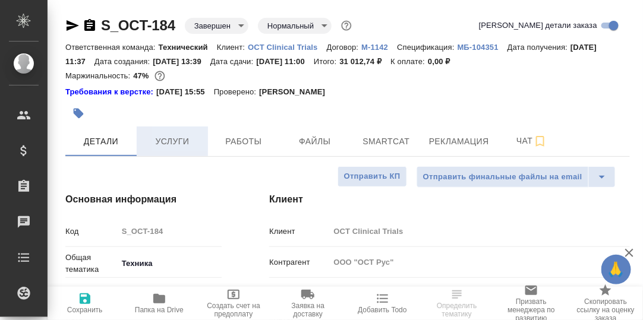
type textarea "x"
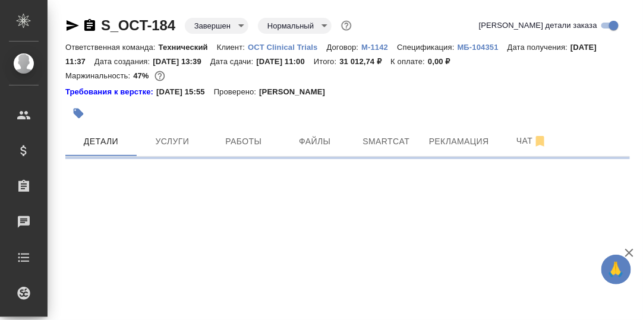
select select "RU"
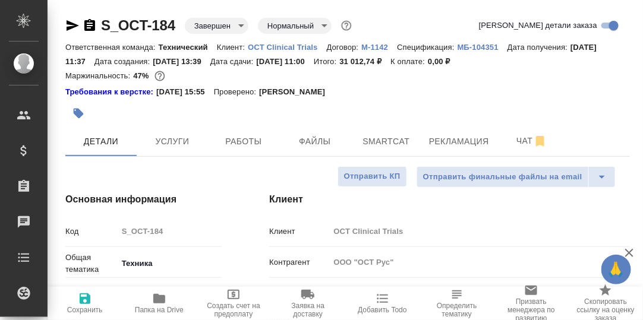
type textarea "x"
click at [521, 144] on span "Чат" at bounding box center [531, 141] width 57 height 15
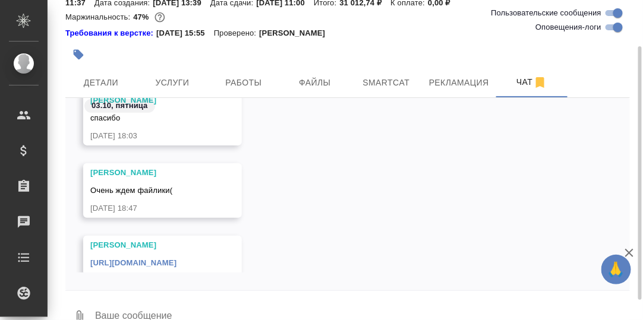
scroll to position [132778, 0]
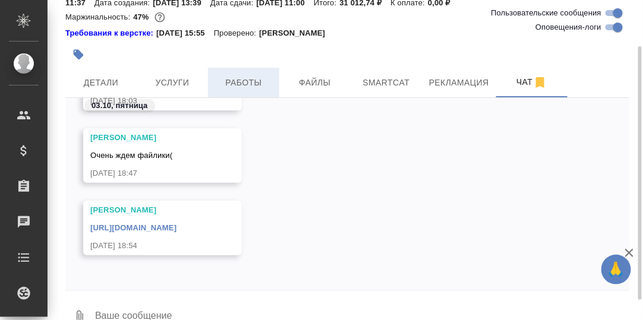
click at [255, 80] on span "Работы" at bounding box center [243, 82] width 57 height 15
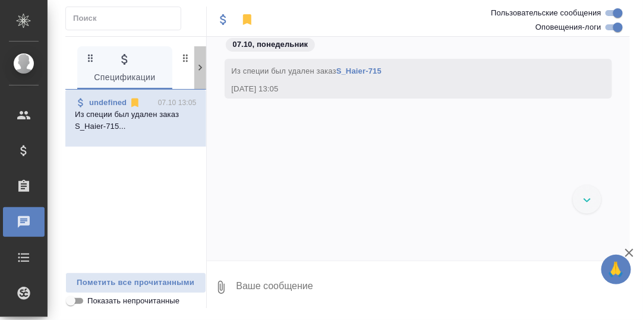
click at [198, 67] on icon at bounding box center [200, 68] width 12 height 12
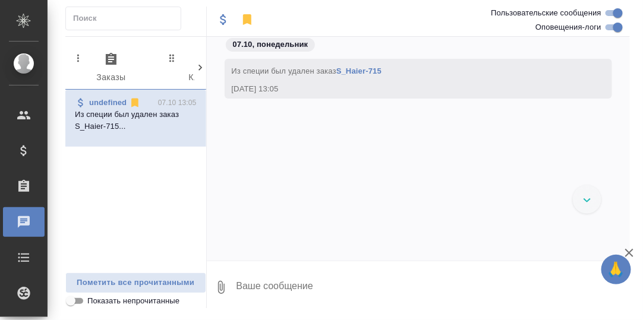
scroll to position [0, 117]
click at [202, 67] on icon at bounding box center [201, 68] width 4 height 6
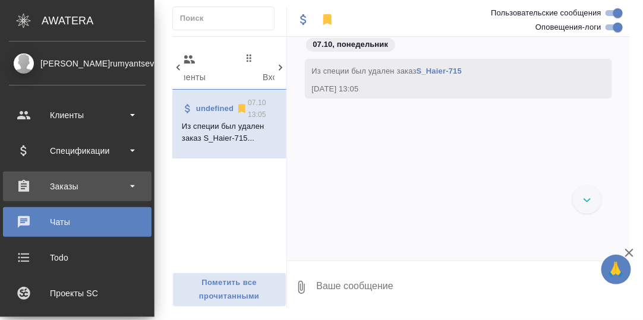
click at [56, 187] on div "Заказы" at bounding box center [77, 187] width 137 height 18
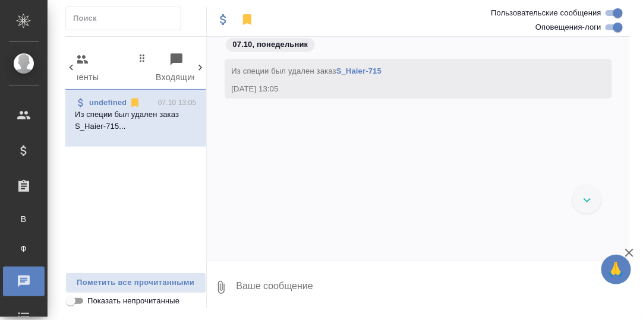
click at [200, 65] on icon at bounding box center [200, 68] width 12 height 12
click at [69, 64] on icon at bounding box center [71, 68] width 12 height 12
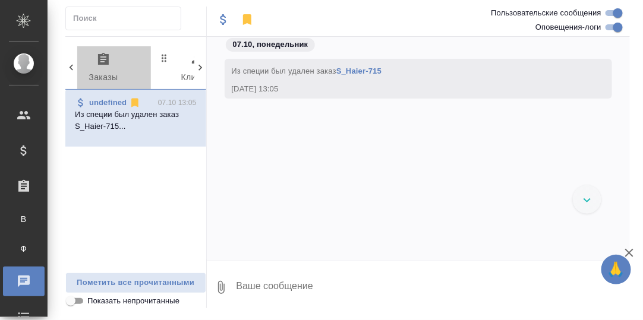
click at [103, 62] on icon "button" at bounding box center [103, 59] width 11 height 12
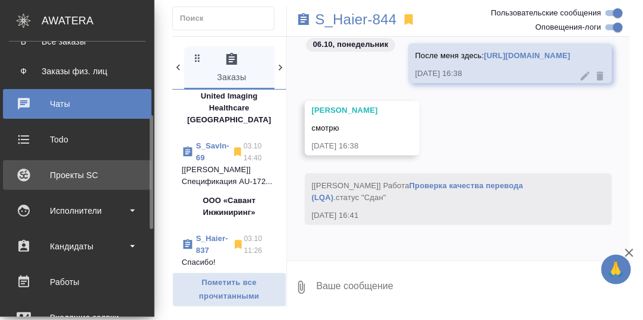
scroll to position [237, 0]
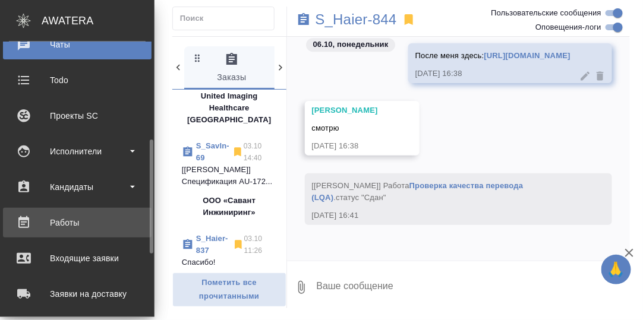
drag, startPoint x: 67, startPoint y: 221, endPoint x: 75, endPoint y: 224, distance: 8.7
click at [67, 221] on div "Работы" at bounding box center [77, 223] width 137 height 18
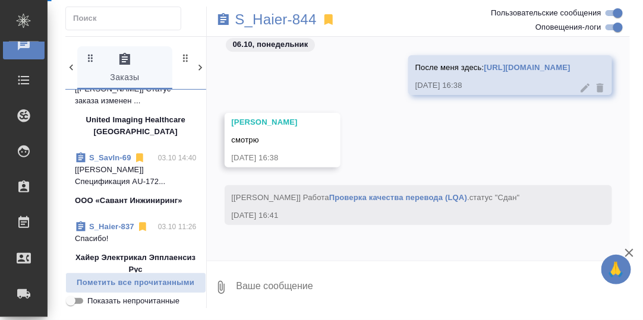
scroll to position [772, 0]
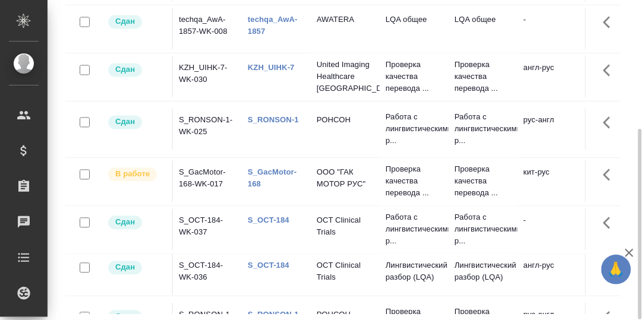
scroll to position [477, 0]
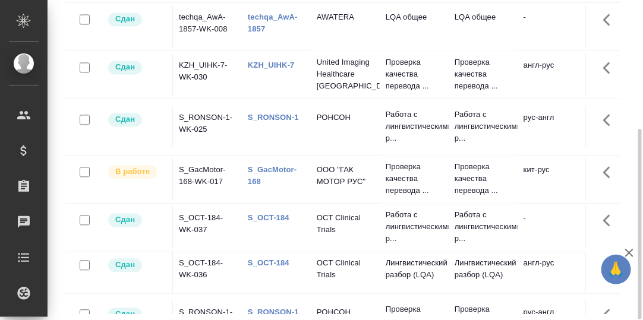
click at [270, 188] on div "S_GacMotor-168" at bounding box center [276, 177] width 57 height 24
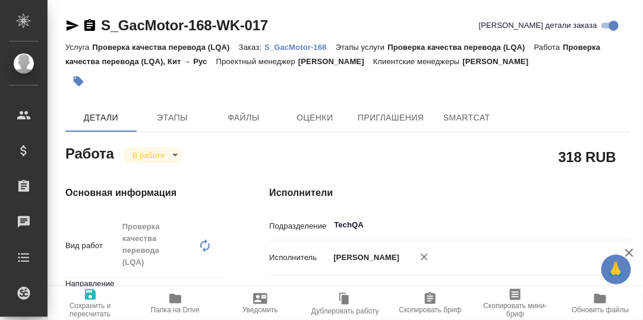
type textarea "x"
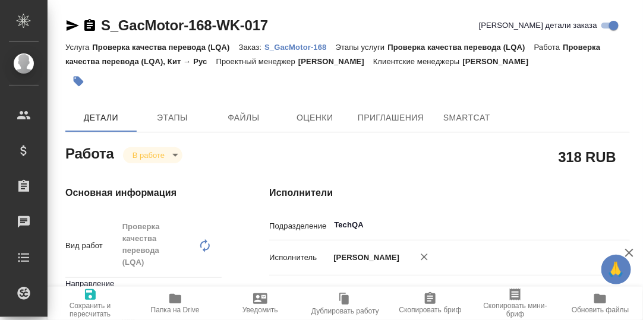
type textarea "x"
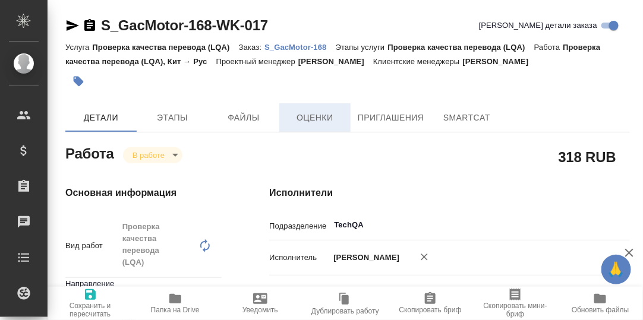
type textarea "x"
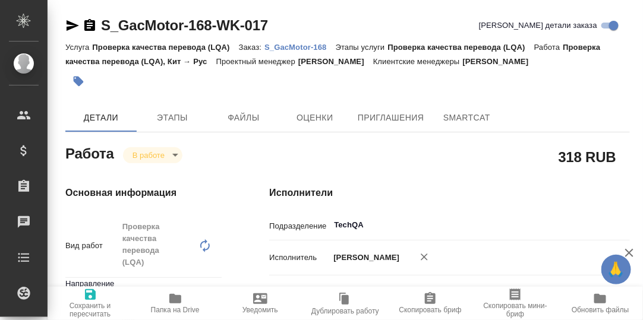
type textarea "x"
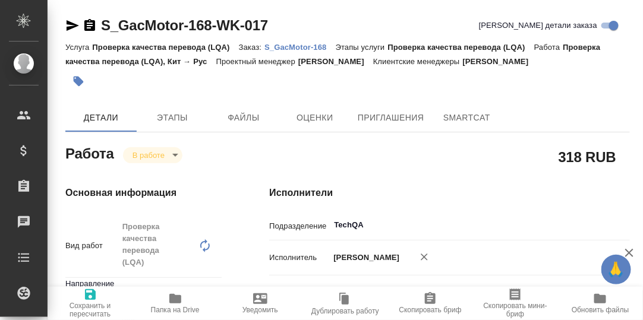
type textarea "x"
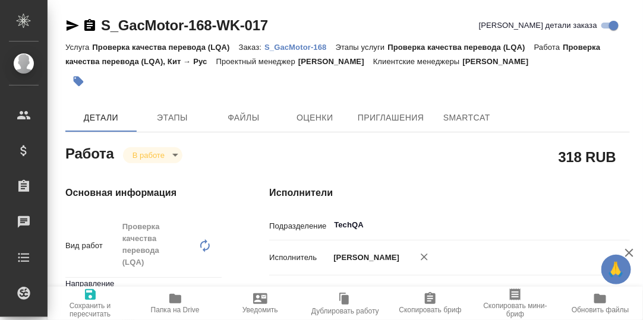
type textarea "x"
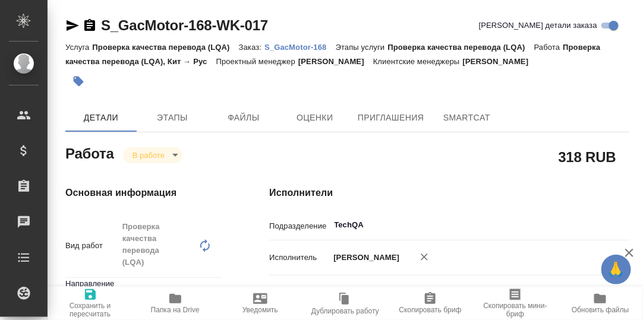
click at [302, 45] on p "S_GacMotor-168" at bounding box center [300, 47] width 71 height 9
type textarea "x"
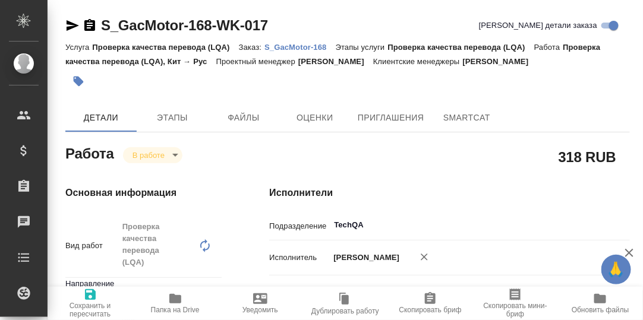
type textarea "x"
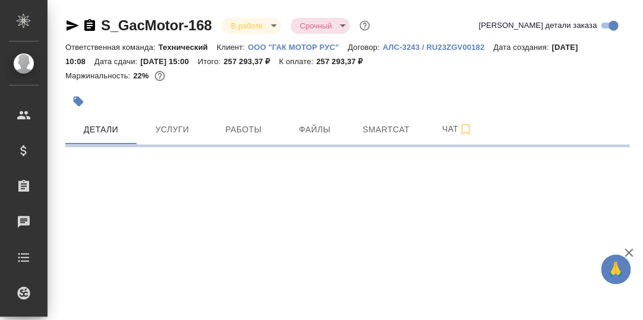
select select "RU"
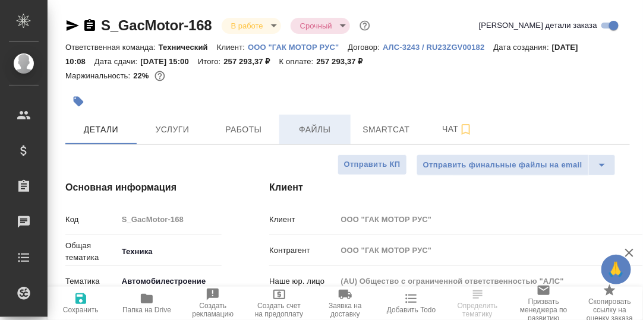
type textarea "x"
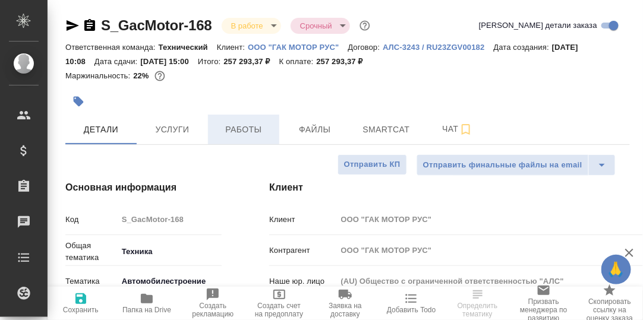
click at [247, 131] on span "Работы" at bounding box center [243, 129] width 57 height 15
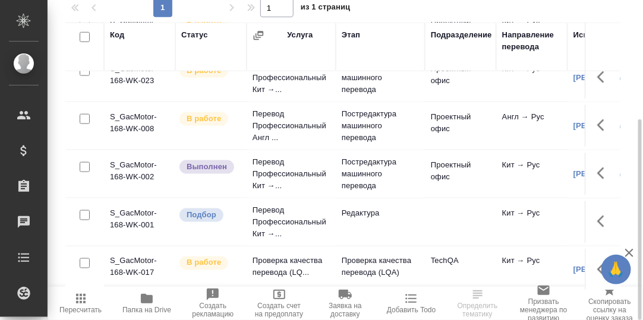
scroll to position [354, 0]
click at [597, 269] on icon "button" at bounding box center [604, 270] width 14 height 14
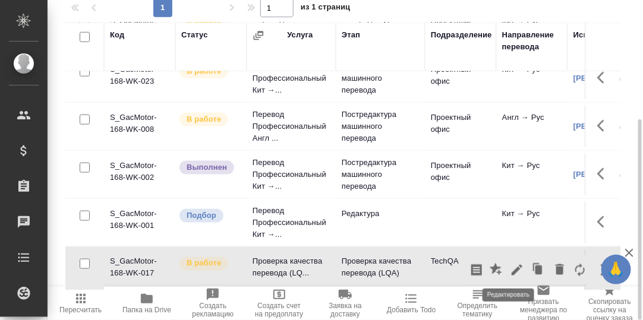
click at [510, 267] on icon "button" at bounding box center [517, 270] width 14 height 14
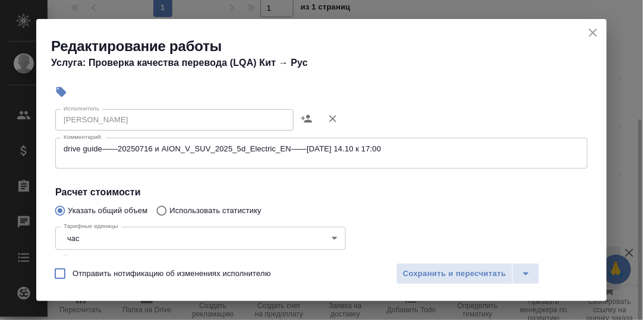
scroll to position [178, 0]
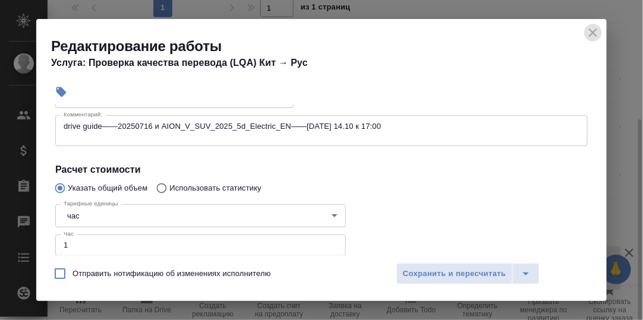
drag, startPoint x: 597, startPoint y: 30, endPoint x: 388, endPoint y: 44, distance: 209.1
click at [597, 30] on icon "close" at bounding box center [593, 33] width 14 height 14
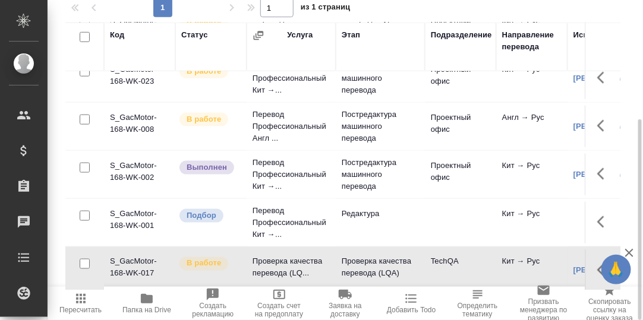
scroll to position [12, 0]
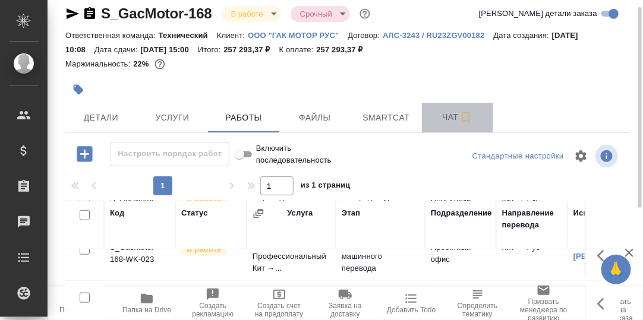
drag, startPoint x: 449, startPoint y: 118, endPoint x: 489, endPoint y: 160, distance: 58.4
click at [449, 118] on span "Чат" at bounding box center [457, 117] width 57 height 15
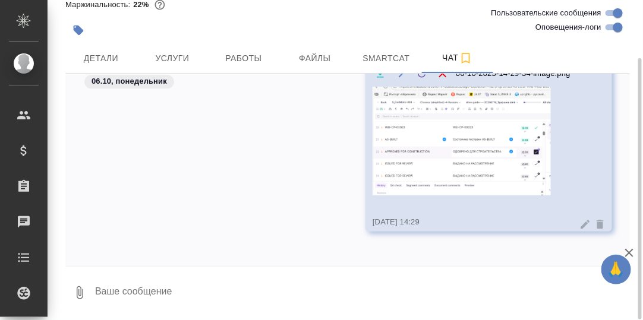
scroll to position [32200, 0]
click at [126, 290] on textarea at bounding box center [362, 293] width 536 height 40
paste textarea "ПАКЕТ DP3 COMPRESSION"
type textarea "ПАКЕТ DP3 COMPRESSION"
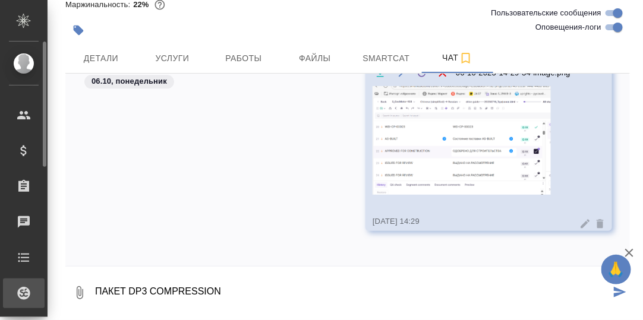
drag, startPoint x: 231, startPoint y: 290, endPoint x: 43, endPoint y: 292, distance: 187.8
click at [43, 292] on div ".cls-1 fill:#fff; AWATERA Румянцева Дарья d.rumyantseva Клиенты Спецификации За…" at bounding box center [321, 160] width 643 height 320
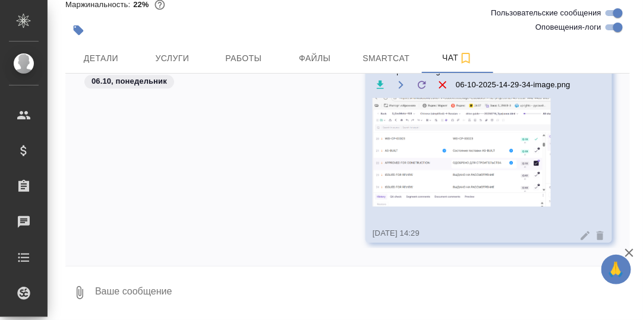
click at [272, 212] on div "А вот файл drive guide. 06-10-2025-14-29-34-image.png 06.10.25, 14:29" at bounding box center [347, 160] width 565 height 202
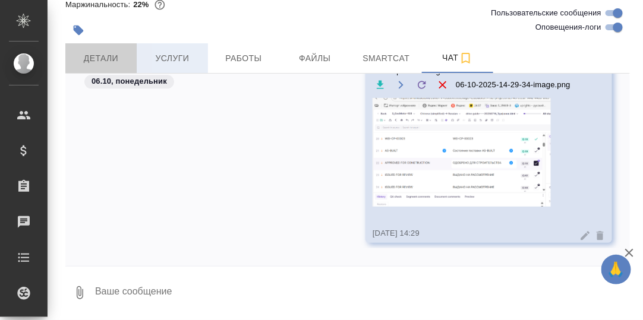
drag, startPoint x: 97, startPoint y: 56, endPoint x: 149, endPoint y: 66, distance: 53.3
click at [97, 56] on span "Детали" at bounding box center [101, 58] width 57 height 15
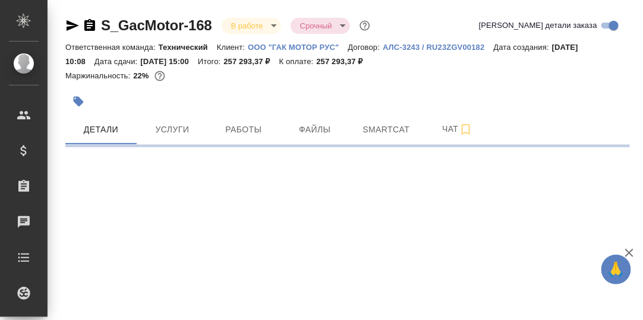
select select "RU"
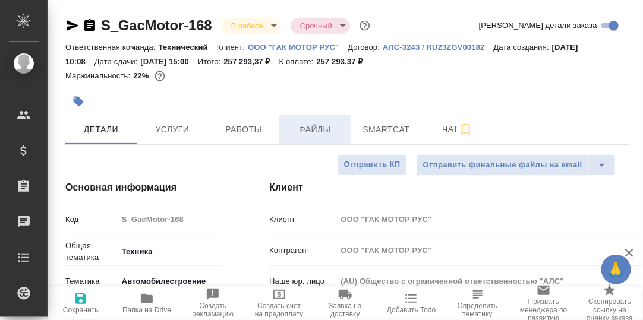
type textarea "x"
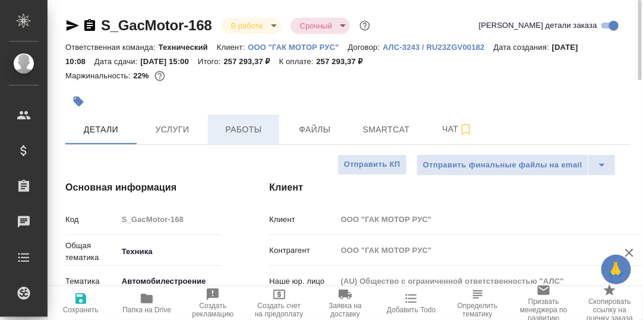
click at [253, 124] on span "Работы" at bounding box center [243, 129] width 57 height 15
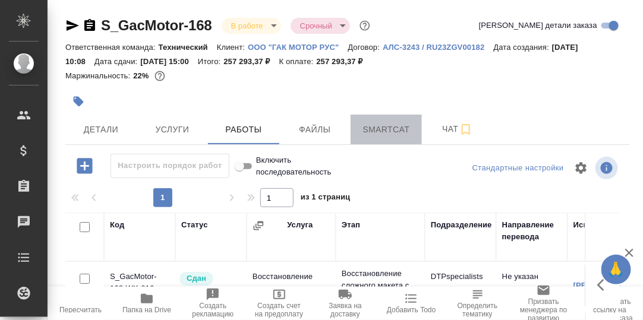
click at [382, 130] on span "Smartcat" at bounding box center [386, 129] width 57 height 15
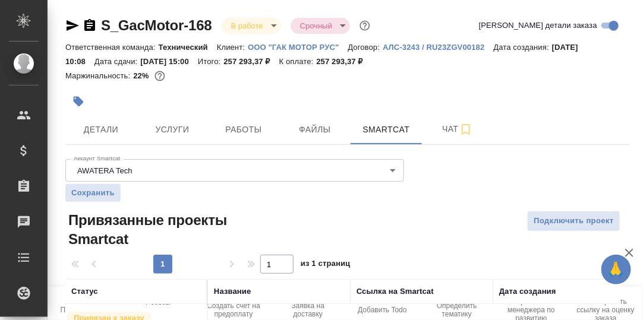
scroll to position [107, 0]
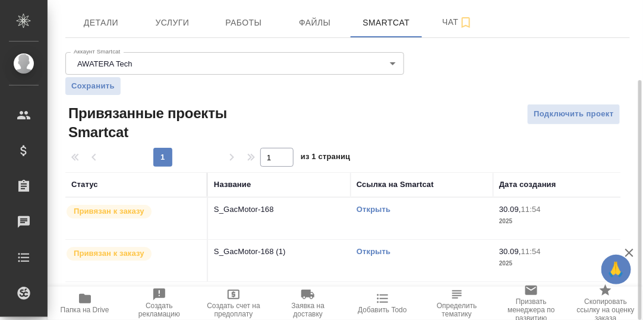
drag, startPoint x: 384, startPoint y: 214, endPoint x: 437, endPoint y: 229, distance: 55.0
click at [382, 213] on div "Открыть" at bounding box center [422, 210] width 131 height 12
click at [376, 207] on link "Открыть" at bounding box center [374, 209] width 34 height 9
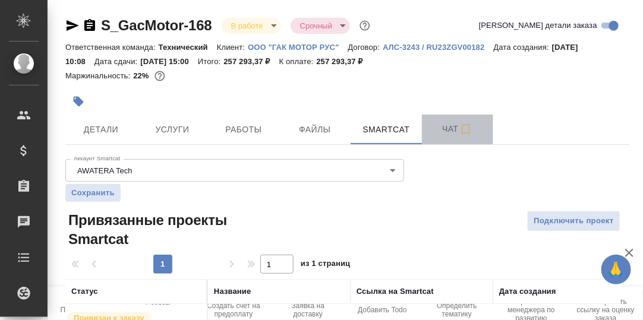
click at [451, 128] on span "Чат" at bounding box center [457, 129] width 57 height 15
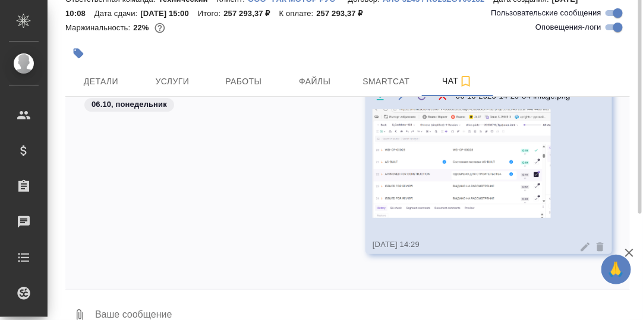
scroll to position [71, 0]
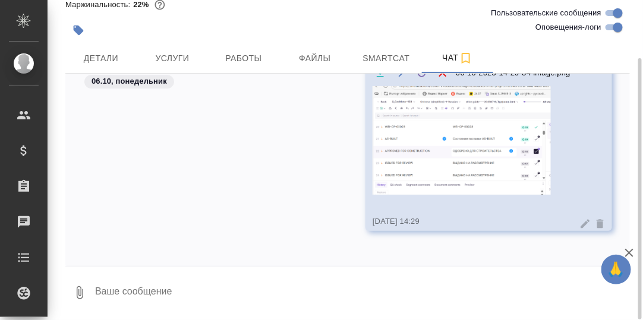
click at [197, 292] on textarea at bounding box center [362, 293] width 536 height 40
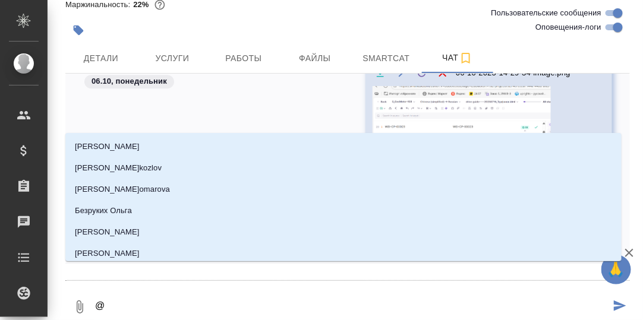
type textarea "@Б"
type input "Б"
type textarea "@Бе"
type input "Бе"
type textarea "@Бел"
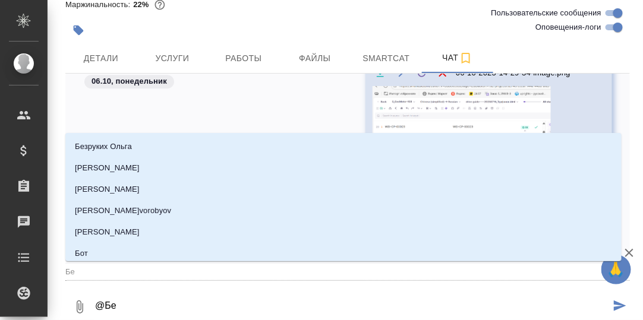
type input "Бел"
type textarea "@Беля"
type input "Беля"
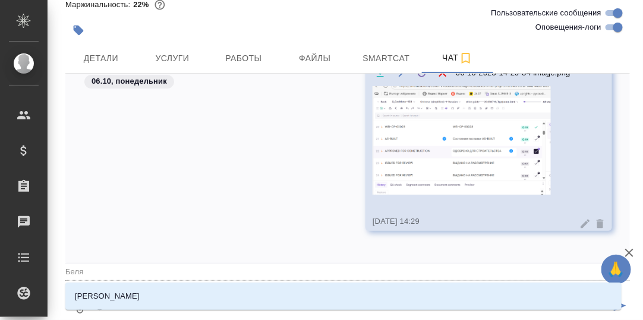
type textarea "@Беляк"
type input "Беляк"
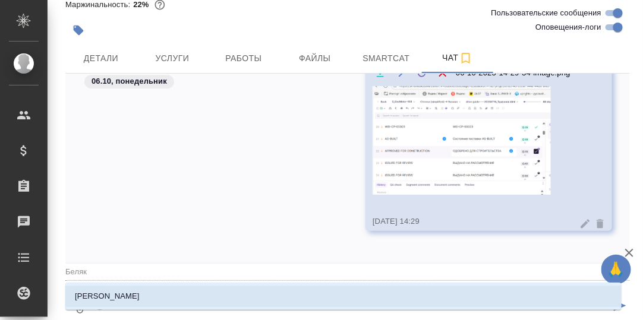
click at [127, 297] on p "[PERSON_NAME]" at bounding box center [107, 297] width 65 height 12
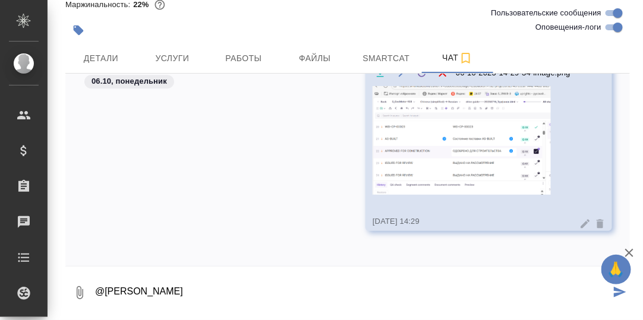
click at [174, 294] on textarea "@Белякова Юлия" at bounding box center [352, 293] width 517 height 40
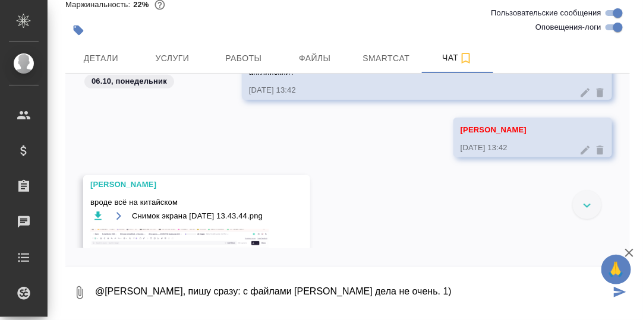
scroll to position [31444, 0]
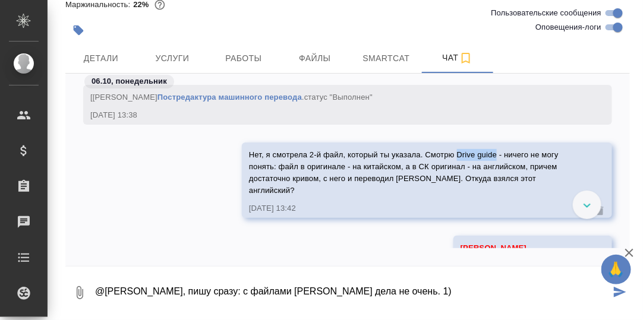
drag, startPoint x: 491, startPoint y: 154, endPoint x: 453, endPoint y: 155, distance: 38.0
click at [453, 155] on span "Нет, я смотрела 2-й файл, который ты указала. Смотрю Drive guide - ничего не мо…" at bounding box center [405, 172] width 312 height 45
copy span "Drive guide"
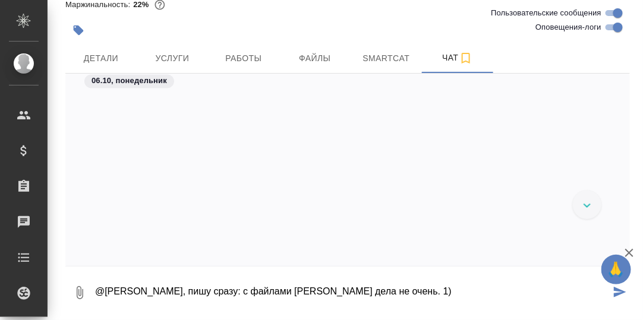
scroll to position [32157, 0]
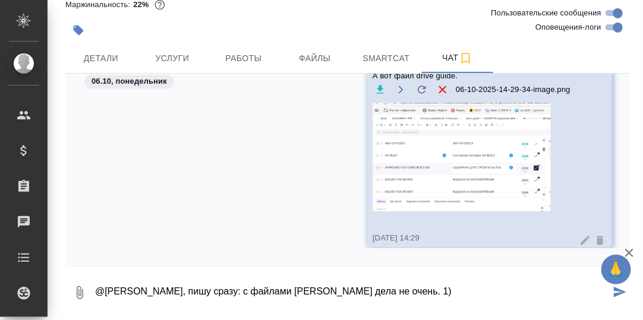
click at [415, 289] on textarea "@Белякова Юлия, пишу сразу: с файлами Василия дела не очень. 1)" at bounding box center [352, 293] width 517 height 40
paste textarea "Drive guide"
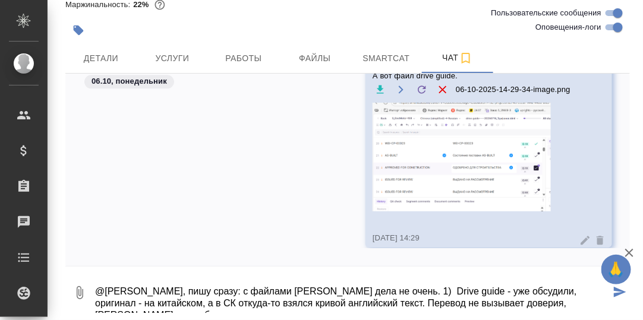
scroll to position [8, 0]
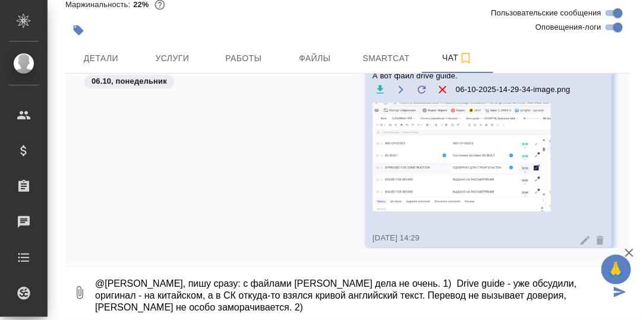
click at [328, 284] on textarea "@Белякова Юлия, пишу сразу: с файлами Василия дела не очень. 1) Drive guide - у…" at bounding box center [352, 293] width 517 height 40
click at [229, 282] on textarea "@Белякова Юлия, пишу сразу: с файлами Василия Аверкиева дела не очень. 1) Drive…" at bounding box center [352, 293] width 517 height 40
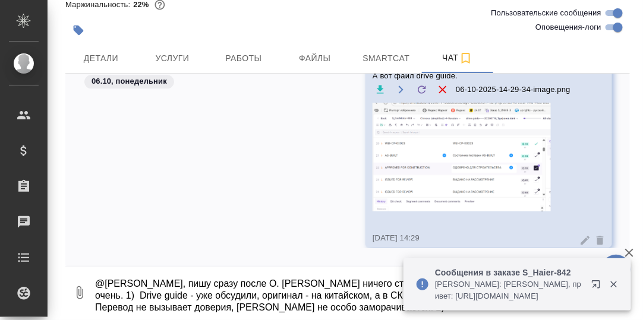
click at [613, 282] on icon "button" at bounding box center [614, 284] width 11 height 11
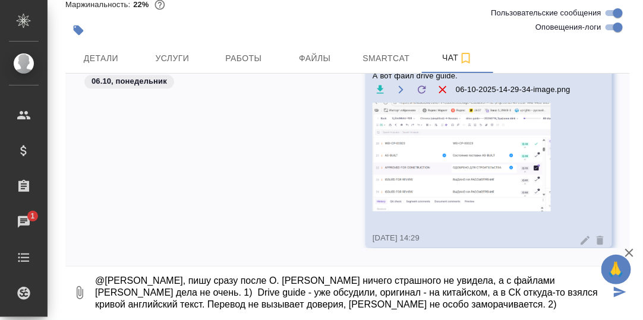
scroll to position [11, 0]
click at [533, 298] on textarea "@Белякова Юлия, пишу сразу после О. Смирновой ничего страшного не увидела, а с …" at bounding box center [352, 293] width 517 height 40
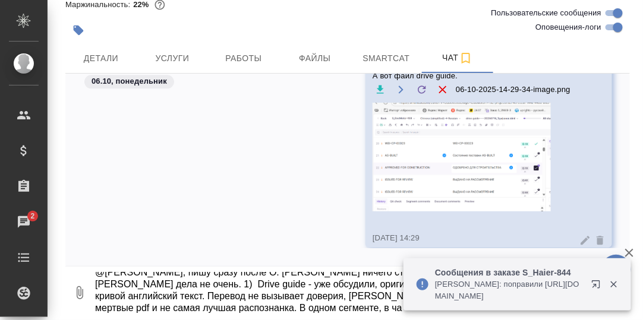
click at [612, 287] on icon "button" at bounding box center [613, 285] width 7 height 7
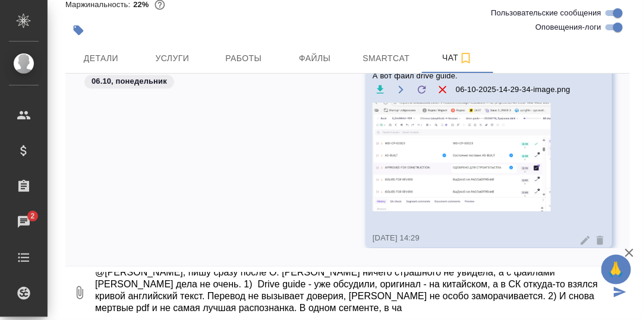
drag, startPoint x: 354, startPoint y: 304, endPoint x: 369, endPoint y: 309, distance: 15.4
click at [354, 305] on textarea "@Белякова Юлия, пишу сразу после О. Смирновой ничего страшного не увидела, а с …" at bounding box center [352, 293] width 517 height 40
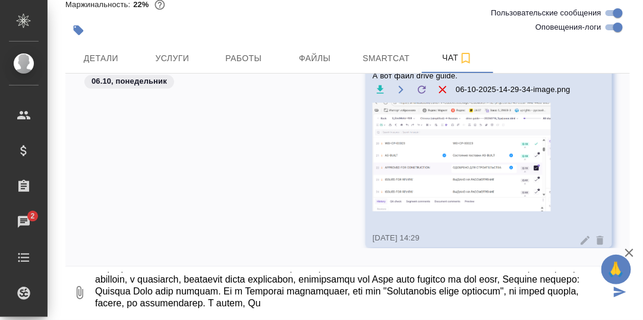
scroll to position [55, 0]
type textarea "@Белякова Юлия, пишу сразу после О. Смирновой ничего страшного не увидела, а с …"
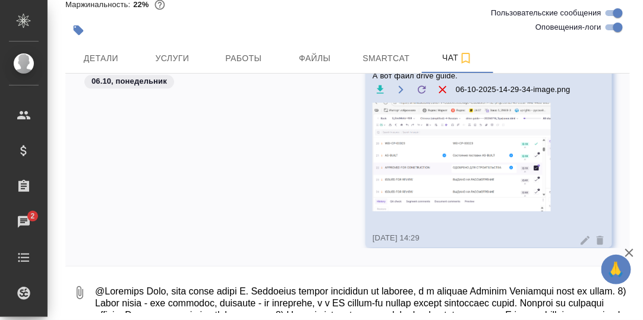
scroll to position [32326, 0]
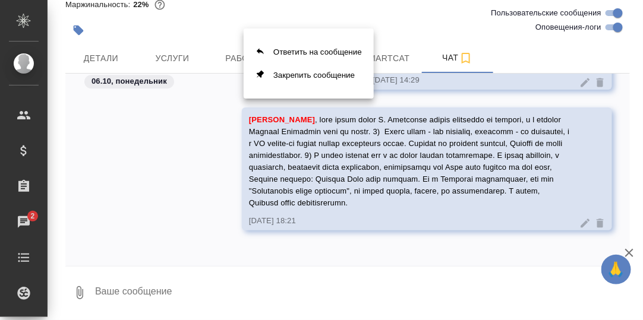
click at [187, 281] on div at bounding box center [321, 160] width 643 height 320
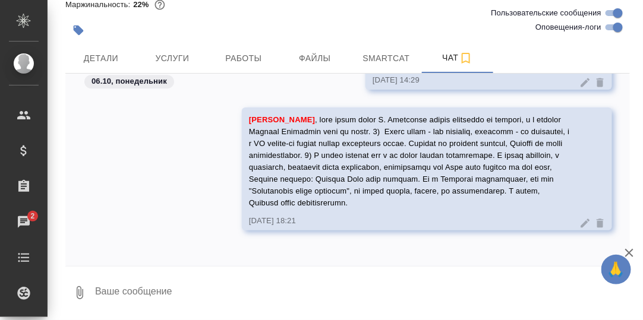
click at [176, 289] on textarea at bounding box center [362, 293] width 536 height 40
click at [193, 289] on textarea "В смысле, пишу сразу (там должно быть двоеточие)." at bounding box center [352, 293] width 517 height 40
type textarea "В смысле, пишу сразу: (там должно быть двоеточие)."
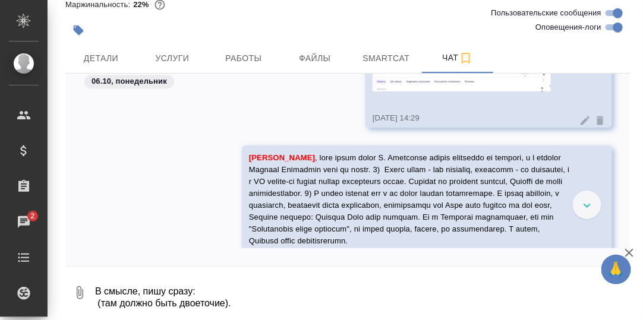
scroll to position [32336, 0]
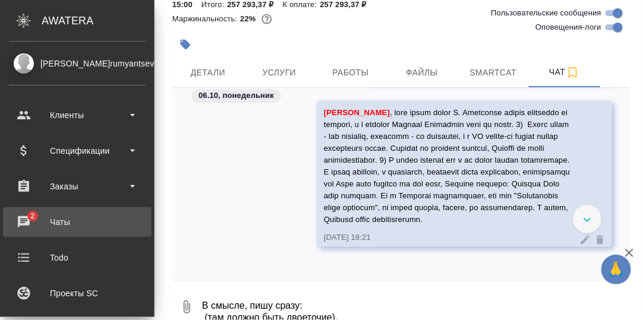
click at [23, 220] on div "Чаты" at bounding box center [77, 222] width 137 height 18
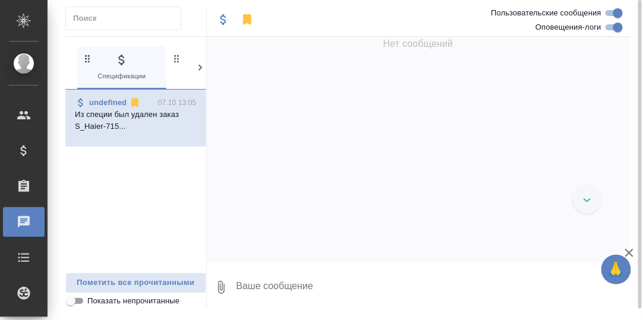
click at [199, 65] on icon at bounding box center [201, 68] width 4 height 6
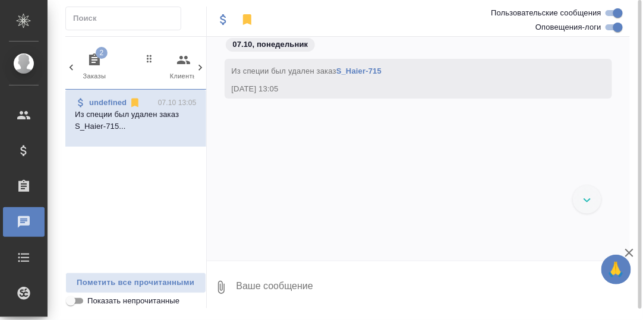
click at [94, 58] on icon "button" at bounding box center [94, 59] width 11 height 12
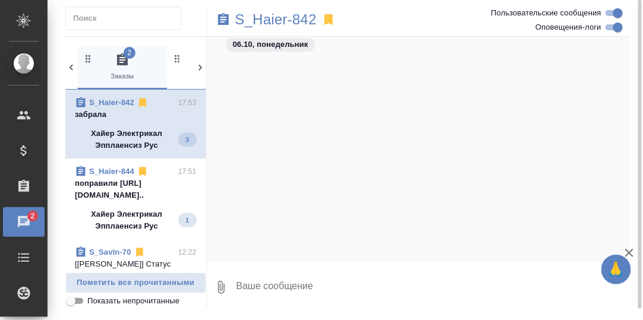
scroll to position [20044, 0]
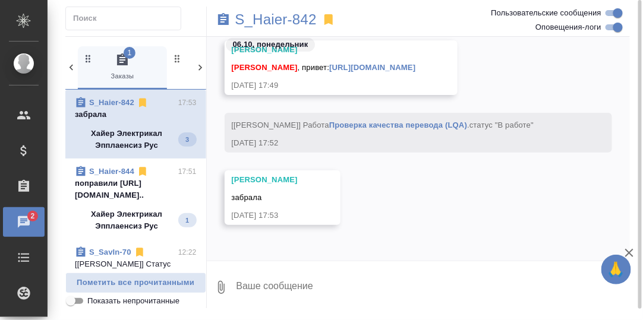
click at [106, 185] on p "поправили https://drive.awatera.com/apps..." at bounding box center [136, 190] width 122 height 24
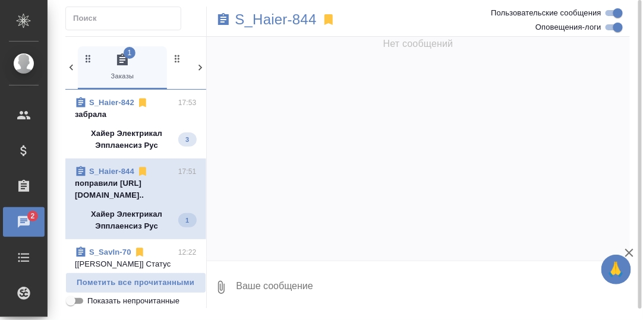
scroll to position [0, 0]
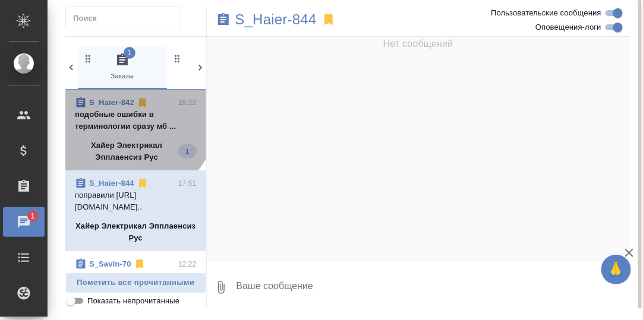
drag, startPoint x: 130, startPoint y: 114, endPoint x: 197, endPoint y: 122, distance: 67.7
click at [131, 114] on p "подобные ошибки в терминологии сразу мб ..." at bounding box center [136, 121] width 122 height 24
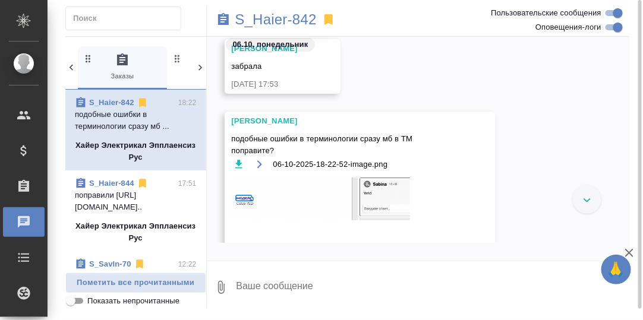
scroll to position [20192, 0]
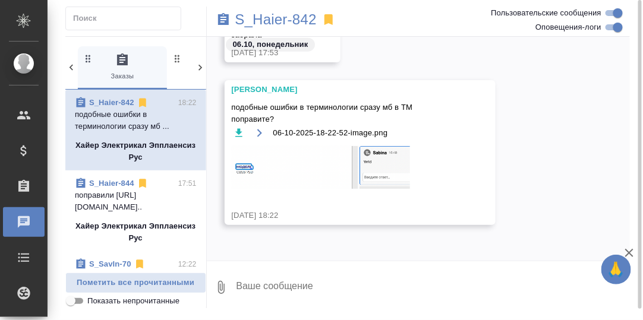
click at [91, 195] on p "поправили https://drive.awatera.com/apps..." at bounding box center [136, 202] width 122 height 24
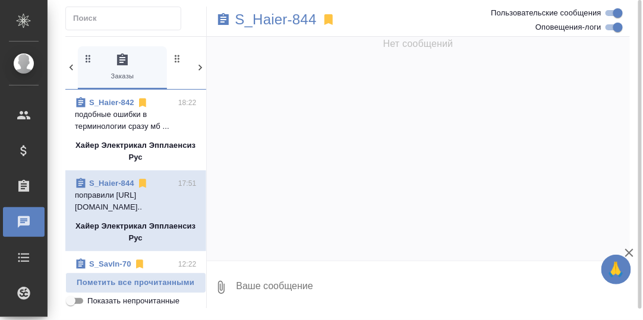
scroll to position [0, 0]
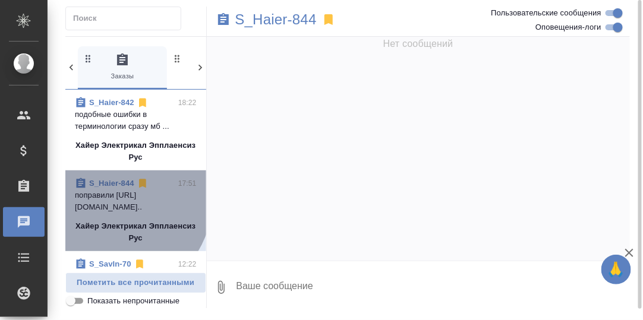
drag, startPoint x: 97, startPoint y: 193, endPoint x: 337, endPoint y: 196, distance: 239.6
click at [99, 193] on p "поправили https://drive.awatera.com/apps..." at bounding box center [136, 202] width 122 height 24
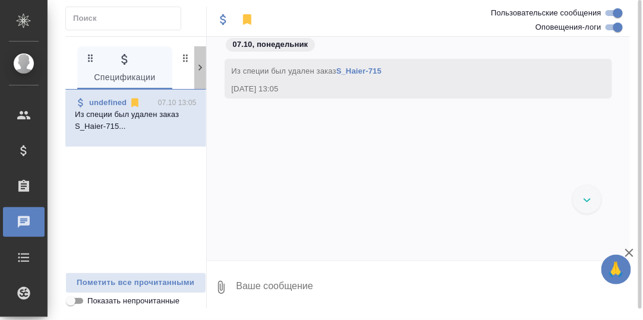
click at [199, 65] on icon at bounding box center [200, 68] width 12 height 12
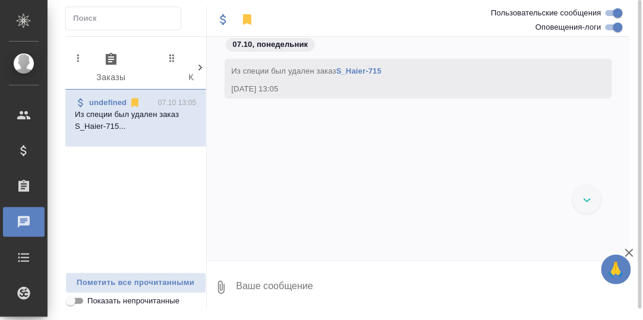
scroll to position [0, 117]
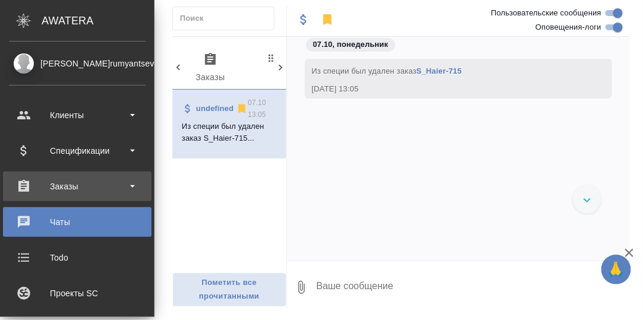
click at [69, 189] on div "Заказы" at bounding box center [77, 187] width 137 height 18
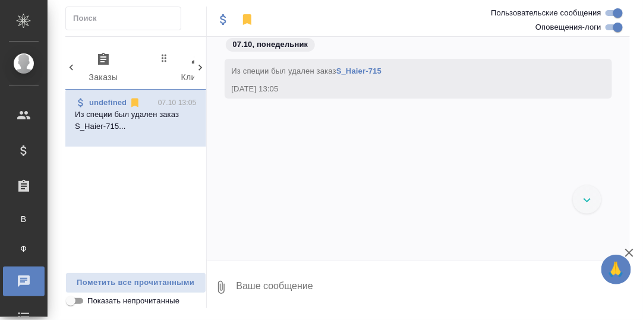
drag, startPoint x: 104, startPoint y: 56, endPoint x: 111, endPoint y: 67, distance: 12.9
click at [104, 56] on icon "button" at bounding box center [103, 59] width 11 height 12
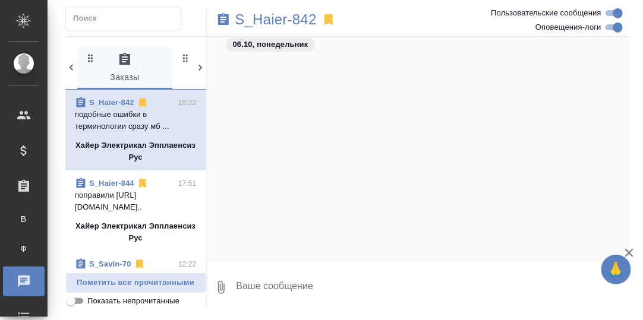
scroll to position [20149, 0]
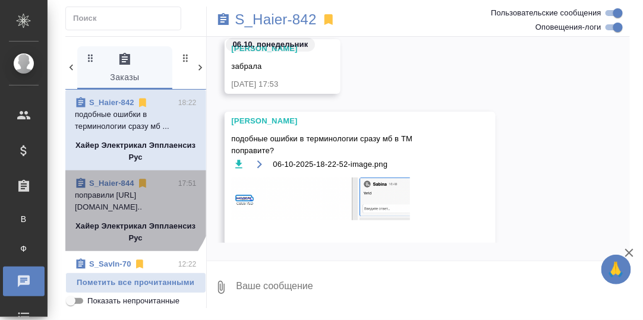
click at [107, 191] on p "поправили https://drive.awatera.com/apps..." at bounding box center [136, 202] width 122 height 24
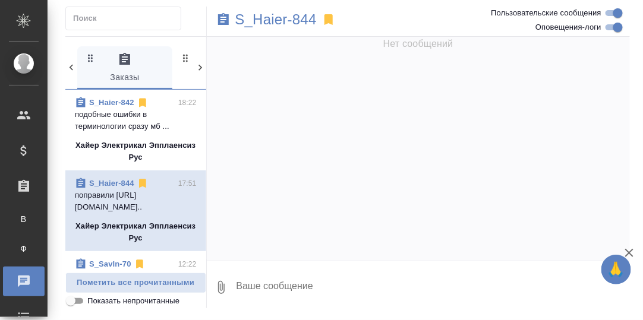
click at [119, 181] on link "S_Haier-844" at bounding box center [111, 183] width 45 height 9
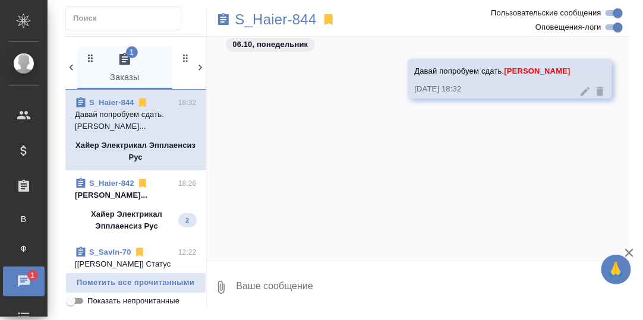
click at [122, 109] on p "Давай попробуем сдать. Белякова Юлия..." at bounding box center [136, 121] width 122 height 24
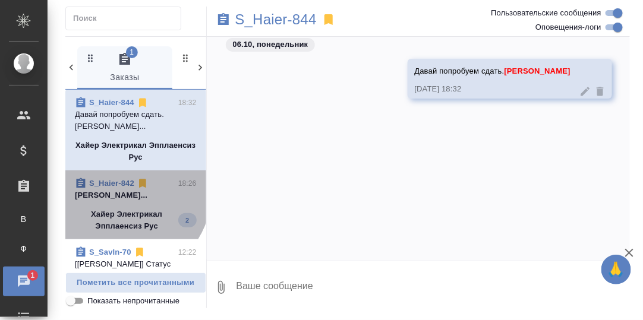
click at [129, 195] on p "Белякова Юлия..." at bounding box center [136, 196] width 122 height 12
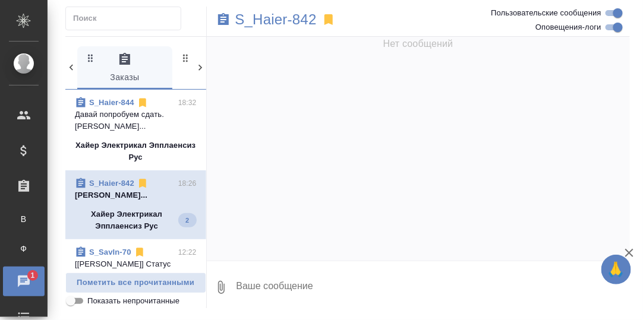
scroll to position [20351, 0]
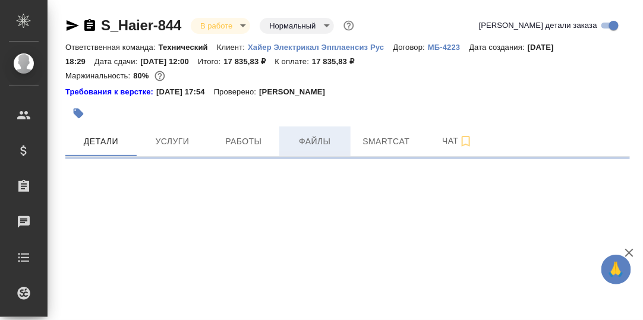
select select "RU"
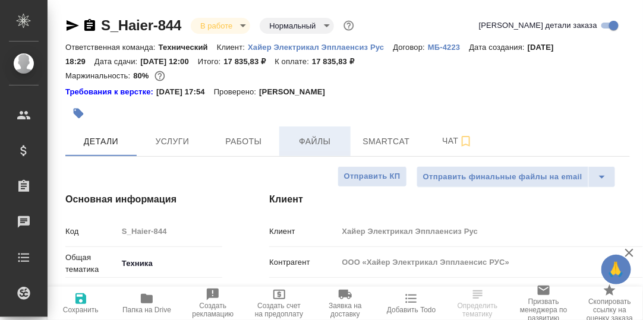
type textarea "x"
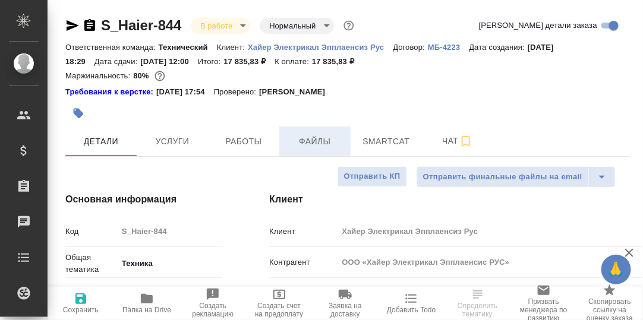
type textarea "x"
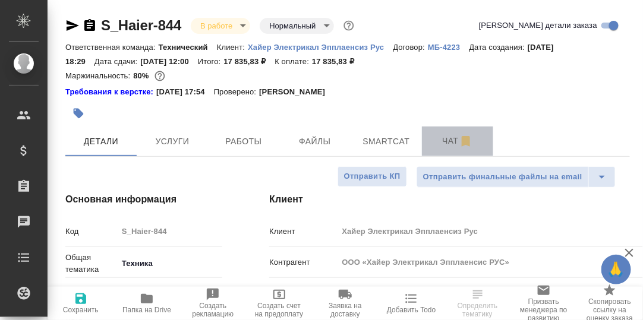
click at [446, 140] on span "Чат" at bounding box center [457, 141] width 57 height 15
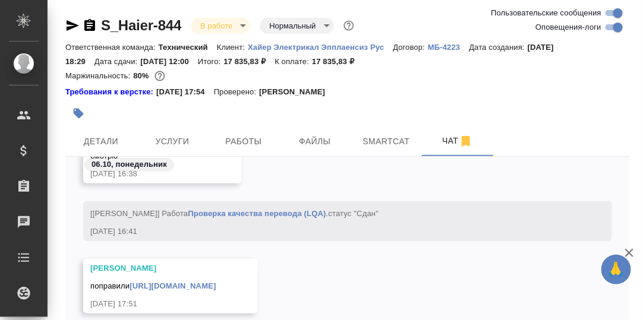
scroll to position [23572, 0]
click at [216, 282] on link "[URL][DOMAIN_NAME]" at bounding box center [173, 286] width 86 height 9
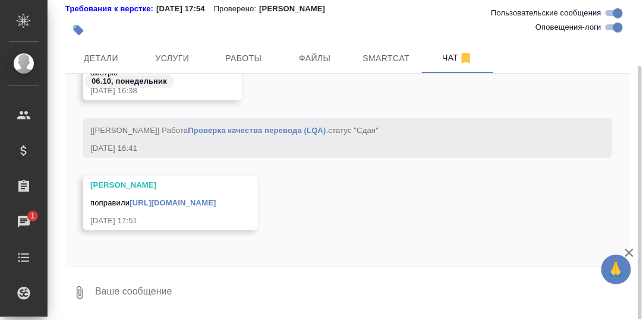
click at [111, 296] on textarea at bounding box center [362, 293] width 536 height 40
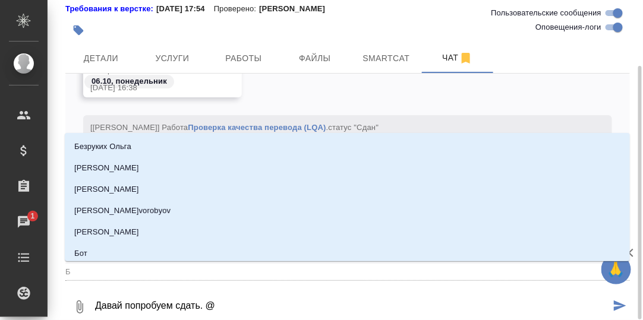
type textarea "Давай попробуем сдать. @Б"
type input "Б"
type textarea "Давай попробуем сдать. @Бе"
type input "Бе"
type textarea "Давай попробуем сдать. @Бел"
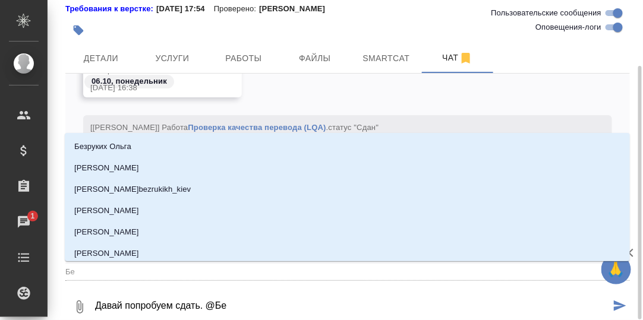
type input "Бел"
type textarea "Давай попробуем сдать. @Беля"
type input "Беля"
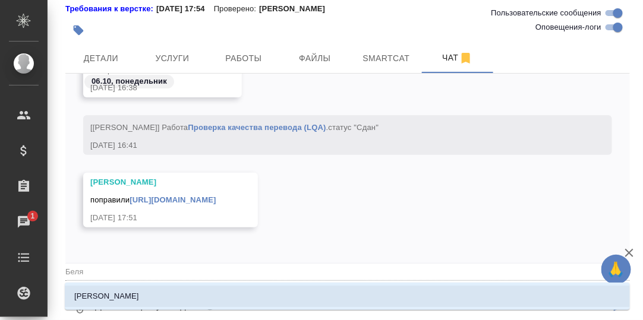
click at [95, 292] on p "[PERSON_NAME]" at bounding box center [106, 297] width 65 height 12
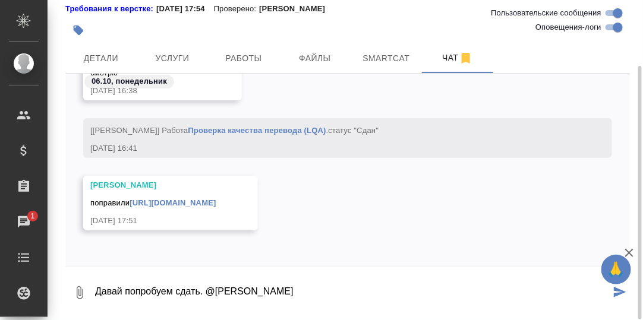
type textarea "Давай попробуем сдать. @[PERSON_NAME]"
